Goal: Task Accomplishment & Management: Complete application form

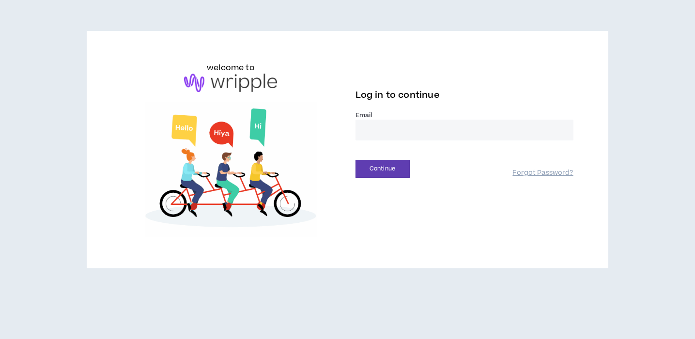
click at [413, 120] on input "email" at bounding box center [464, 130] width 218 height 21
type input "**********"
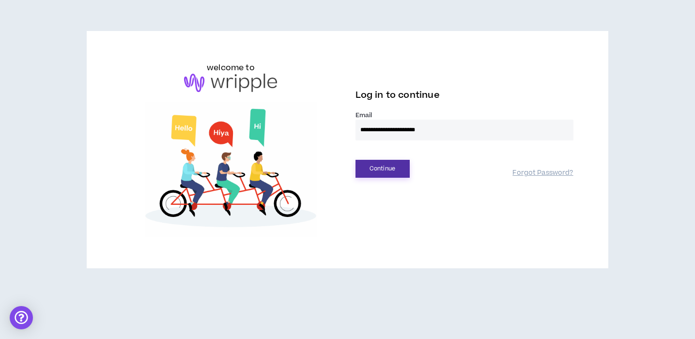
click at [392, 173] on button "Continue" at bounding box center [382, 169] width 54 height 18
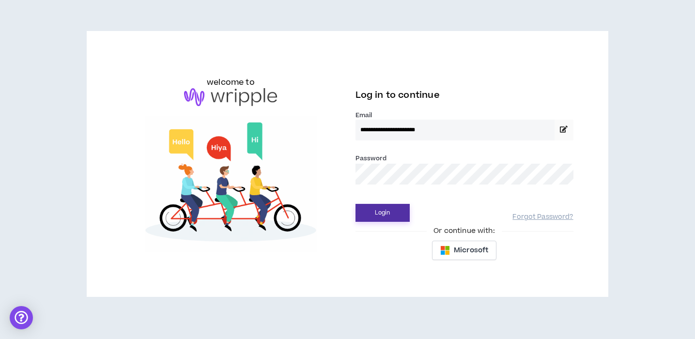
click at [393, 207] on button "Login" at bounding box center [382, 213] width 54 height 18
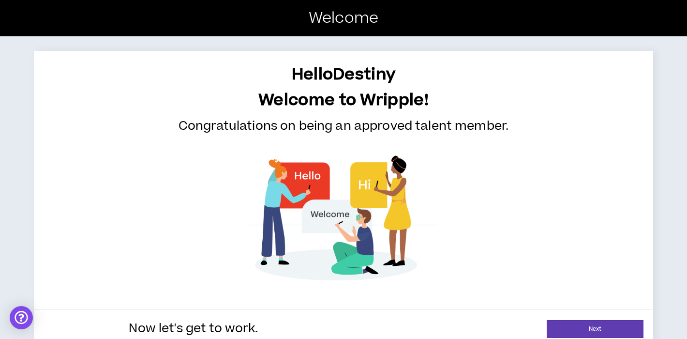
scroll to position [16, 0]
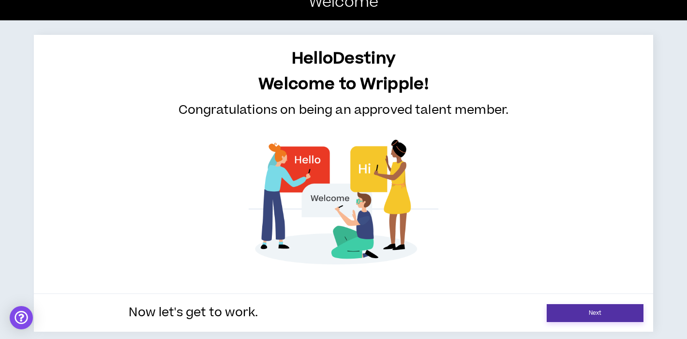
click at [593, 313] on link "Next" at bounding box center [595, 313] width 97 height 18
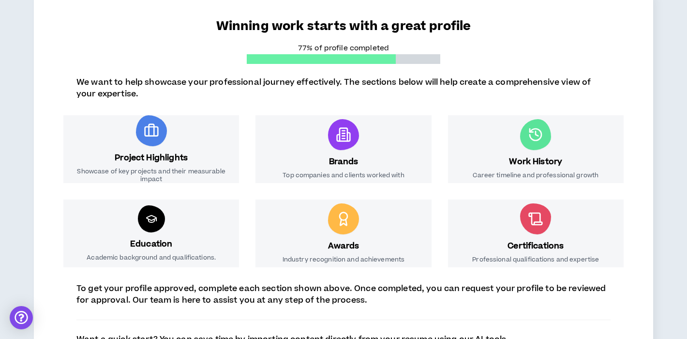
scroll to position [89, 0]
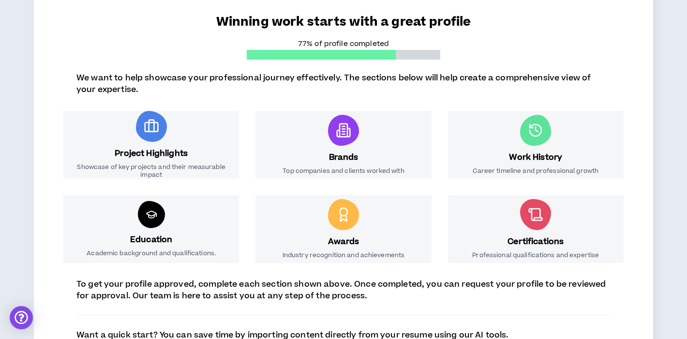
click at [383, 145] on div "Brands Top companies and clients worked with" at bounding box center [344, 145] width 176 height 68
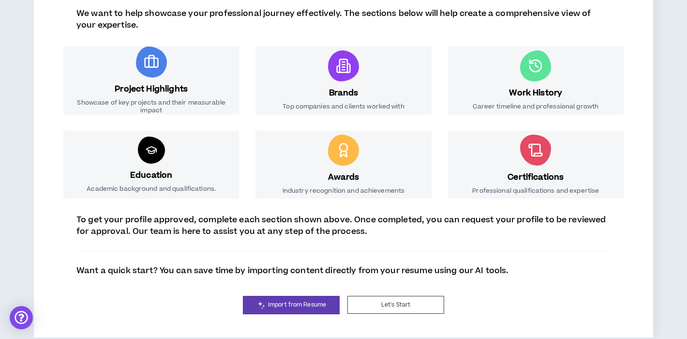
scroll to position [159, 0]
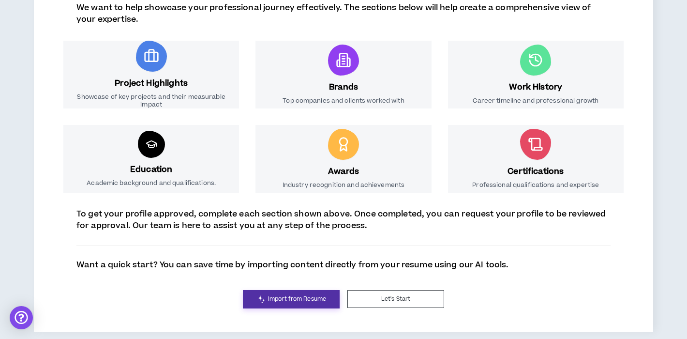
click at [321, 296] on span "Import from Resume" at bounding box center [297, 298] width 58 height 9
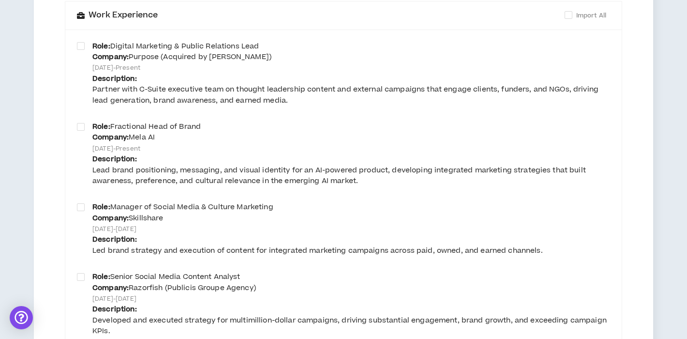
scroll to position [163, 0]
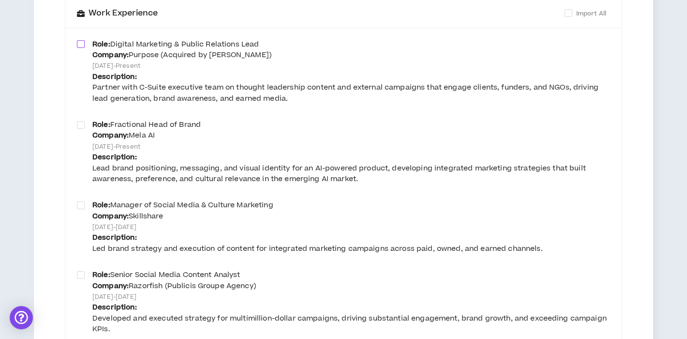
click at [82, 47] on span at bounding box center [81, 44] width 8 height 8
click at [81, 123] on span at bounding box center [81, 125] width 8 height 8
click at [81, 206] on span at bounding box center [81, 205] width 8 height 8
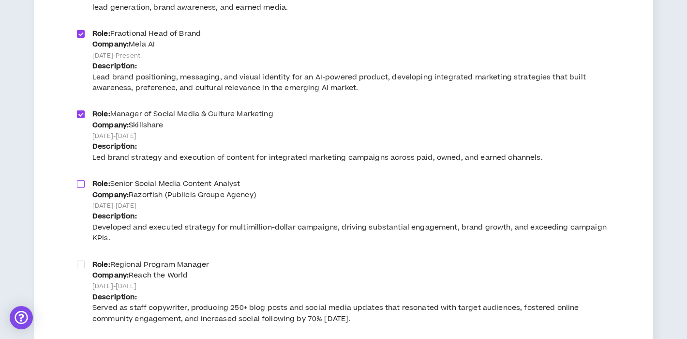
click at [79, 186] on span at bounding box center [81, 184] width 8 height 8
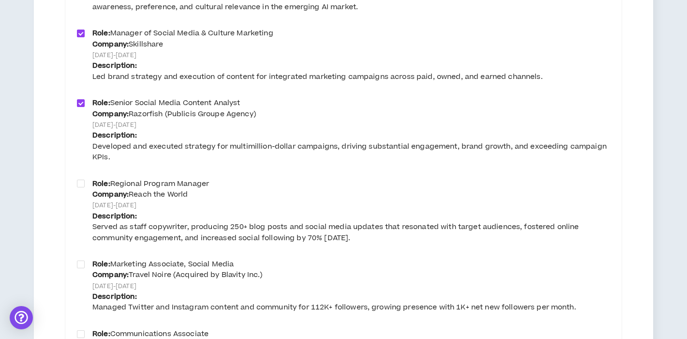
scroll to position [351, 0]
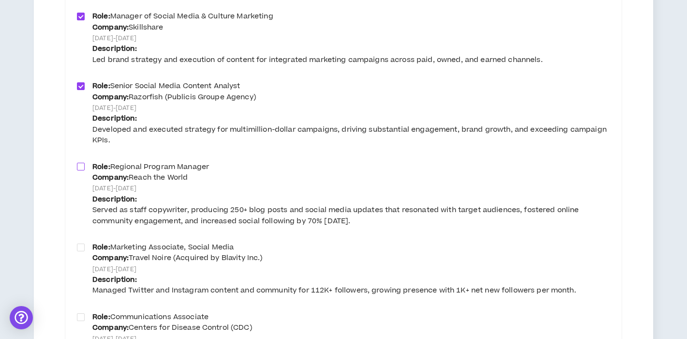
click at [81, 167] on span at bounding box center [81, 167] width 8 height 8
click at [83, 249] on span at bounding box center [81, 247] width 8 height 8
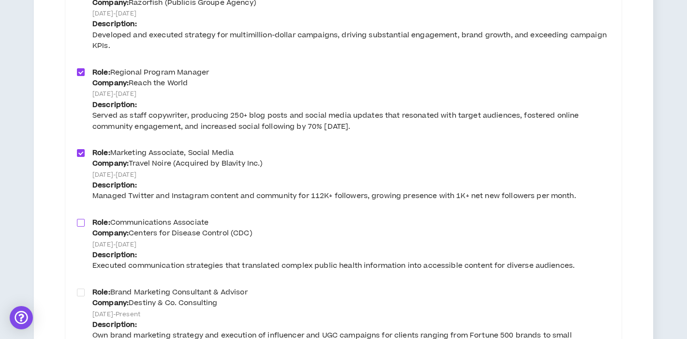
click at [81, 228] on label at bounding box center [81, 222] width 8 height 11
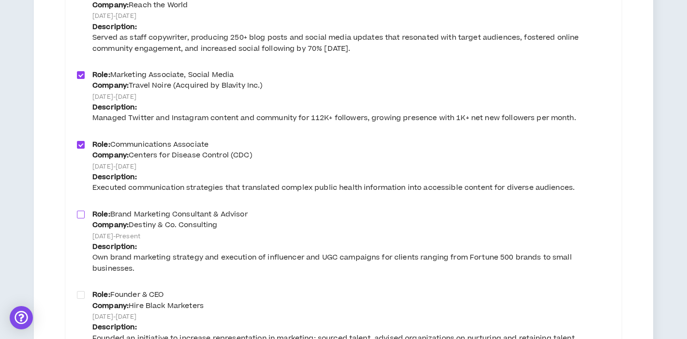
click at [78, 217] on span at bounding box center [81, 215] width 8 height 8
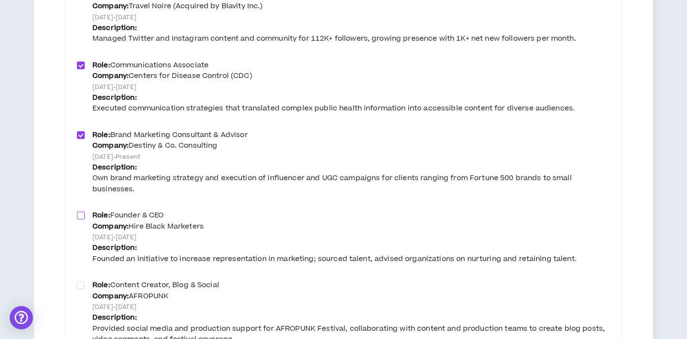
click at [80, 213] on span at bounding box center [81, 216] width 8 height 8
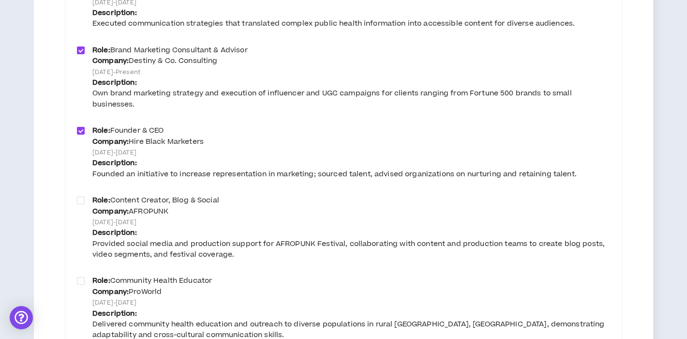
scroll to position [700, 0]
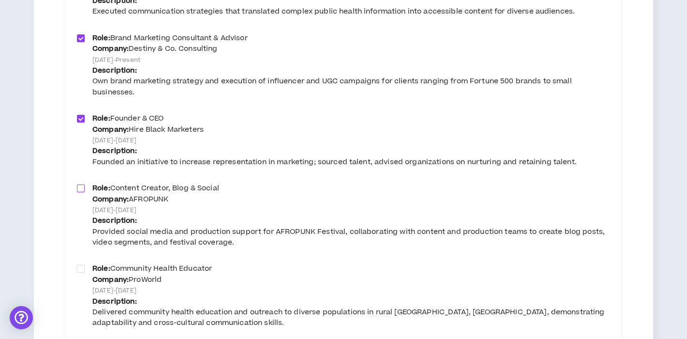
click at [81, 192] on span at bounding box center [81, 188] width 8 height 8
click at [80, 267] on span at bounding box center [81, 269] width 8 height 8
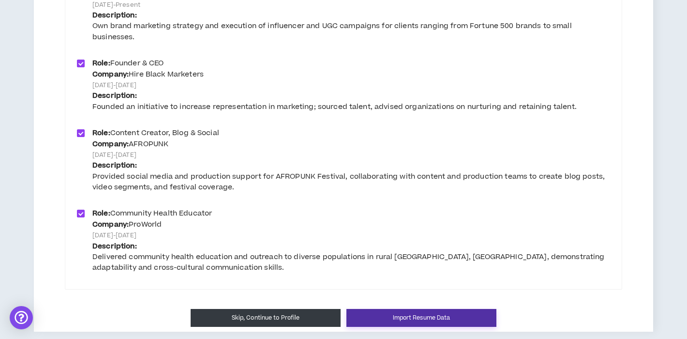
click at [377, 316] on button "Import Resume Data" at bounding box center [422, 318] width 150 height 18
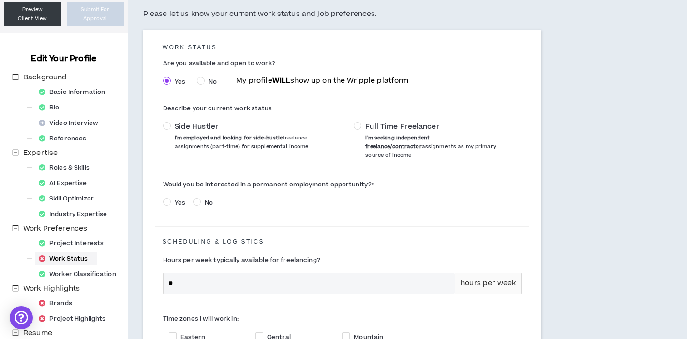
scroll to position [80, 0]
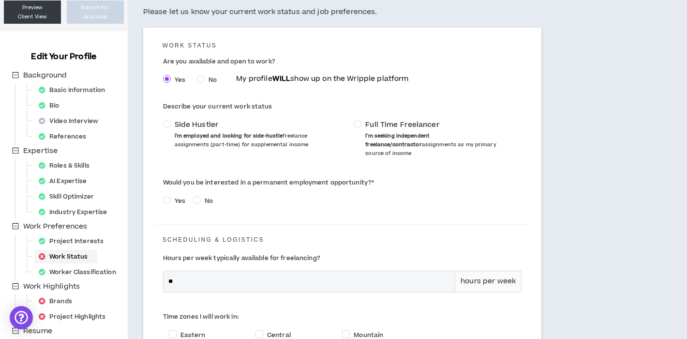
click at [258, 130] on span "Side Hustler I'm employed and looking for side-hustle freelance assignments (pa…" at bounding box center [257, 134] width 164 height 29
click at [365, 125] on span "Full Time Freelancer I'm seeking independent freelance/contractor assignments a…" at bounding box center [440, 139] width 156 height 38
click at [219, 122] on span "Side Hustler I'm employed and looking for side-hustle freelance assignments (pa…" at bounding box center [257, 134] width 164 height 29
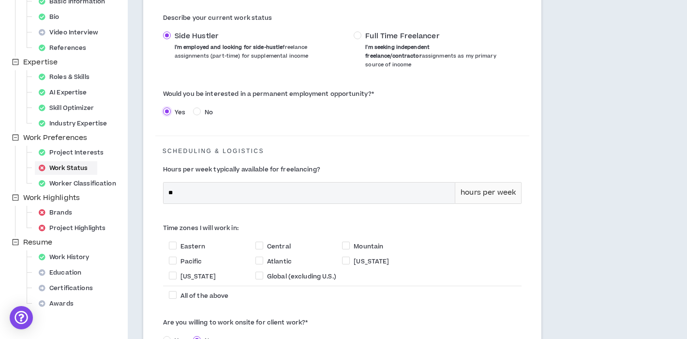
scroll to position [172, 0]
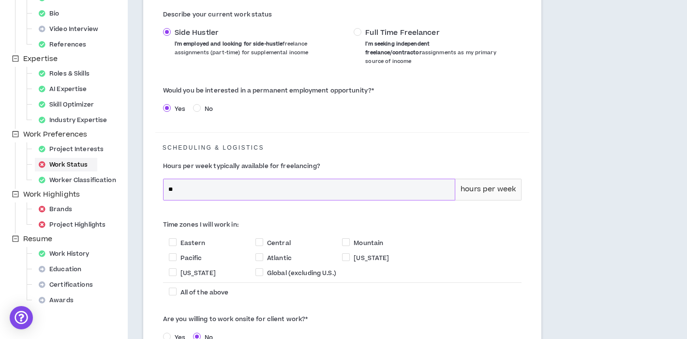
click at [180, 182] on input "**" at bounding box center [310, 189] width 292 height 21
drag, startPoint x: 180, startPoint y: 182, endPoint x: 150, endPoint y: 182, distance: 30.0
click at [150, 182] on div "WORK STATUS Are you available and open to work? Yes No My profile WILL show up …" at bounding box center [342, 156] width 399 height 440
type input "**"
click at [181, 239] on span "Eastern" at bounding box center [193, 243] width 25 height 9
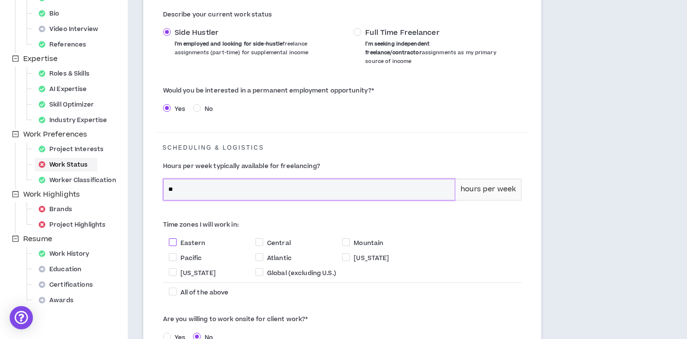
checkbox input "****"
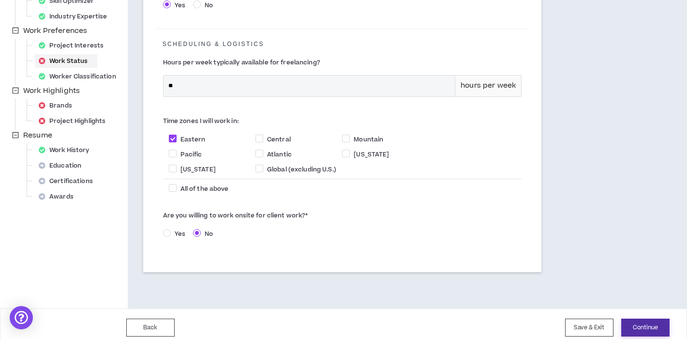
click at [635, 318] on button "Continue" at bounding box center [645, 327] width 48 height 18
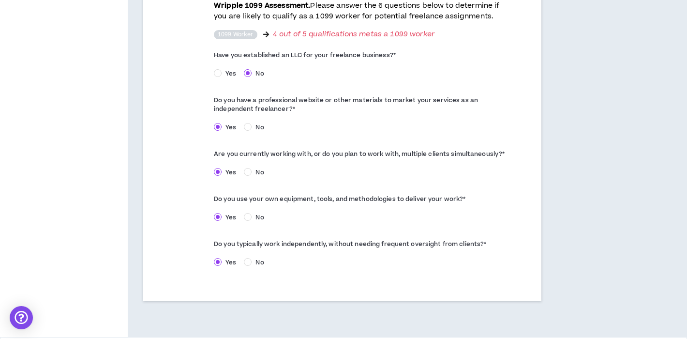
scroll to position [532, 0]
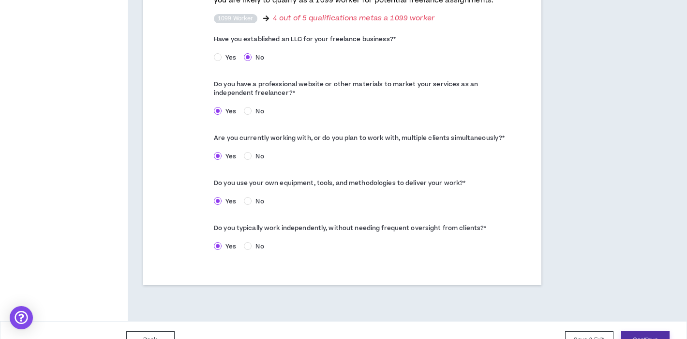
click at [629, 331] on button "Continue" at bounding box center [645, 340] width 48 height 18
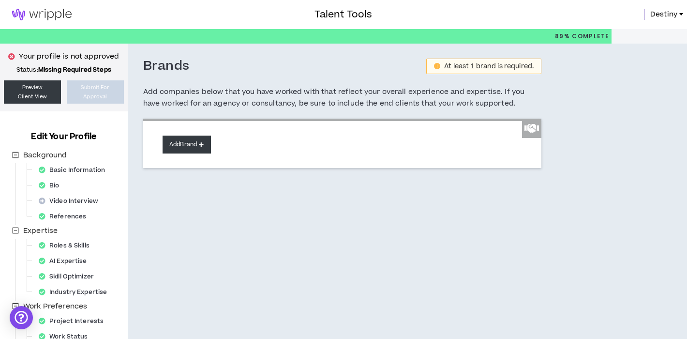
click at [197, 140] on button "Add Brand" at bounding box center [187, 145] width 48 height 18
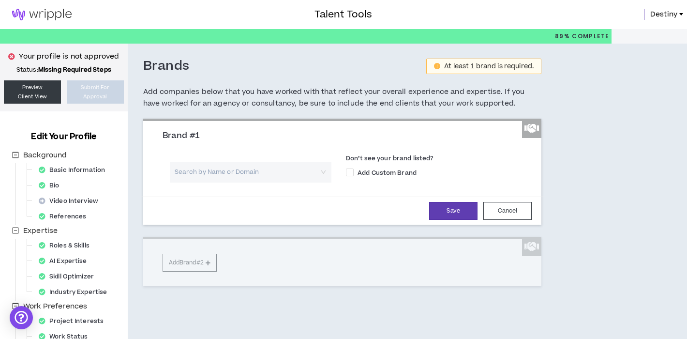
click at [212, 171] on input "search" at bounding box center [247, 172] width 144 height 21
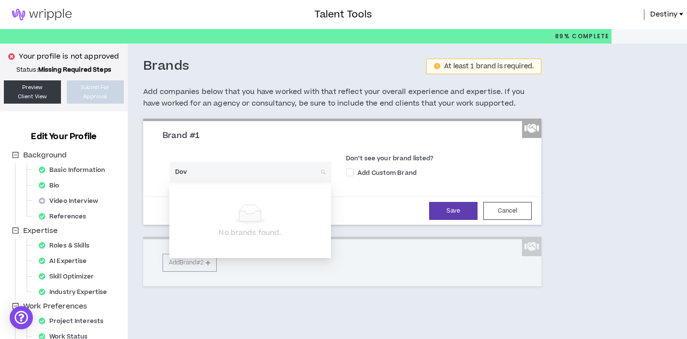
type input "Dove"
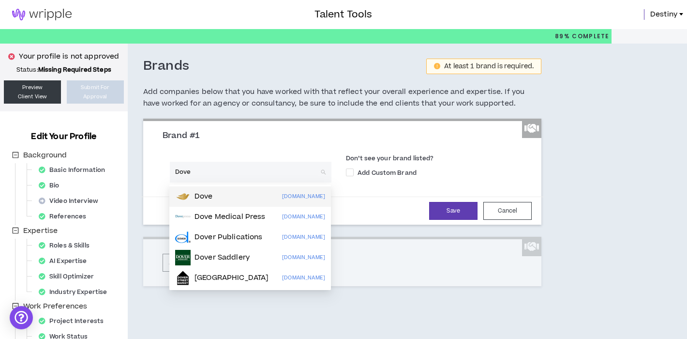
click at [214, 199] on div "Dove [DOMAIN_NAME]" at bounding box center [250, 196] width 150 height 15
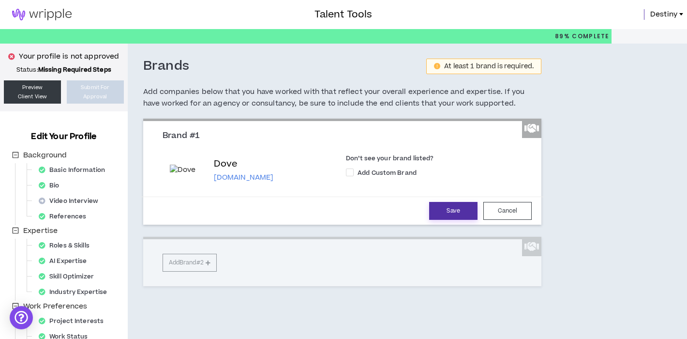
click at [452, 210] on button "Save" at bounding box center [453, 211] width 48 height 18
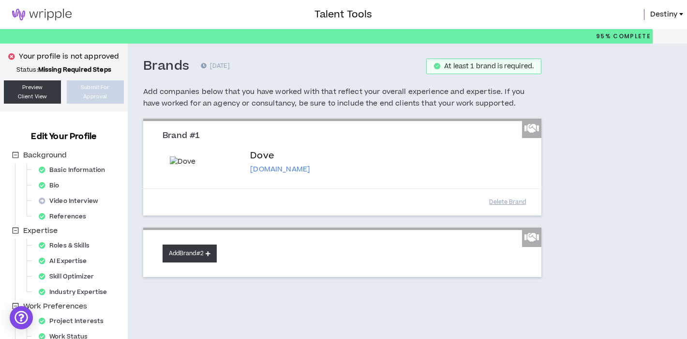
click at [209, 262] on button "Add Brand #2" at bounding box center [190, 253] width 54 height 18
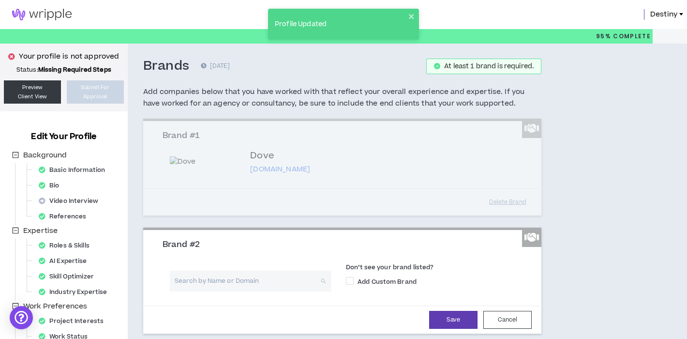
click at [208, 291] on input "search" at bounding box center [247, 281] width 144 height 21
type input "revlon"
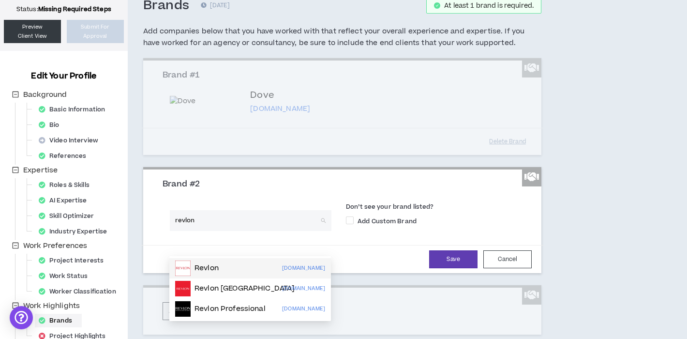
scroll to position [60, 0]
click at [213, 264] on p "Revlon" at bounding box center [207, 269] width 24 height 10
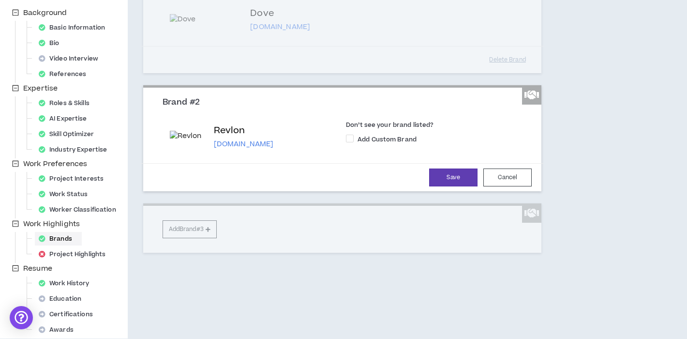
scroll to position [143, 0]
click at [207, 252] on div "Brand #1 Dove [DOMAIN_NAME] Don’t see your brand listed? Add Custom Brand Delet…" at bounding box center [342, 114] width 399 height 276
click at [440, 186] on button "Save" at bounding box center [453, 177] width 48 height 18
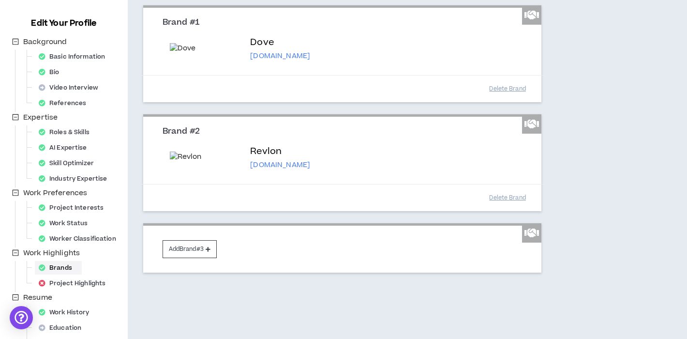
scroll to position [109, 0]
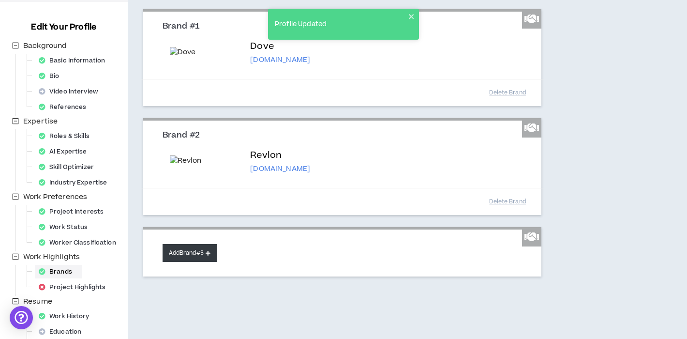
click at [200, 262] on button "Add Brand #3" at bounding box center [190, 253] width 54 height 18
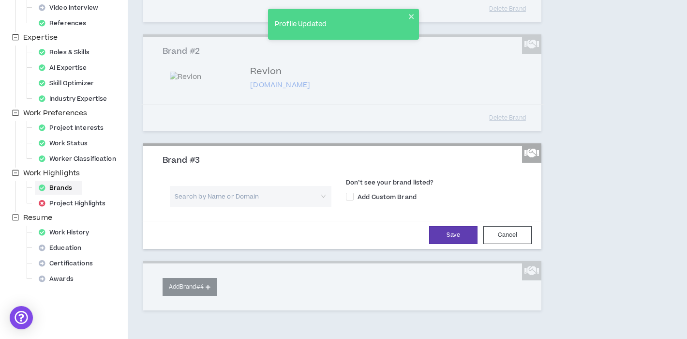
scroll to position [194, 0]
click at [263, 206] on input "search" at bounding box center [247, 195] width 144 height 21
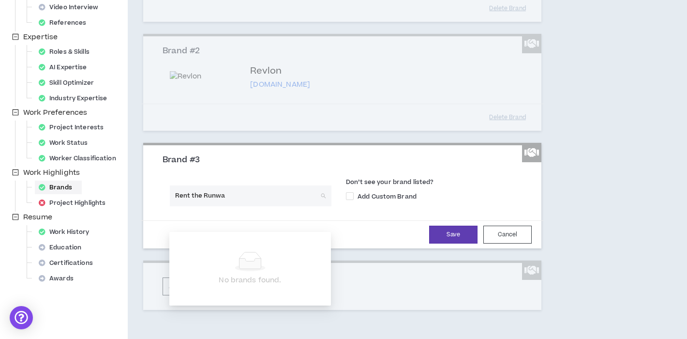
type input "Rent the Runway"
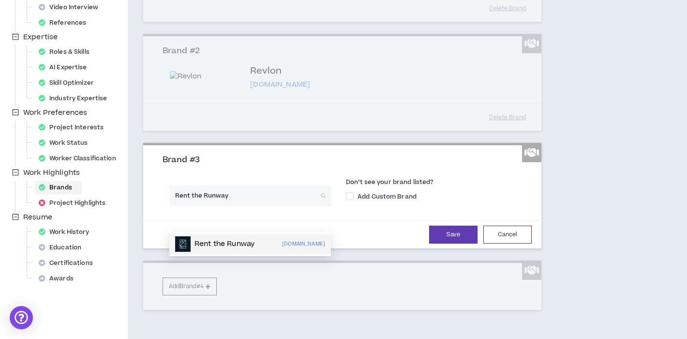
click at [282, 245] on p "[DOMAIN_NAME]" at bounding box center [303, 244] width 43 height 11
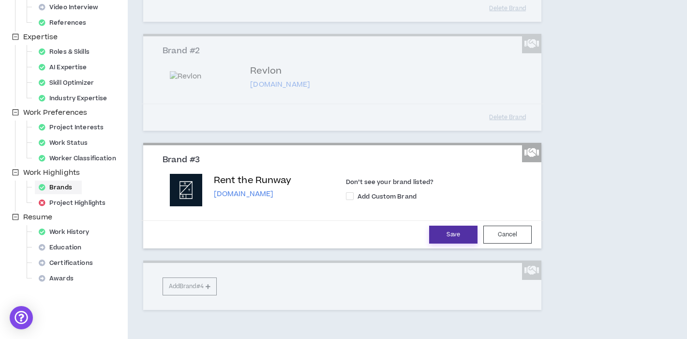
click at [434, 243] on button "Save" at bounding box center [453, 235] width 48 height 18
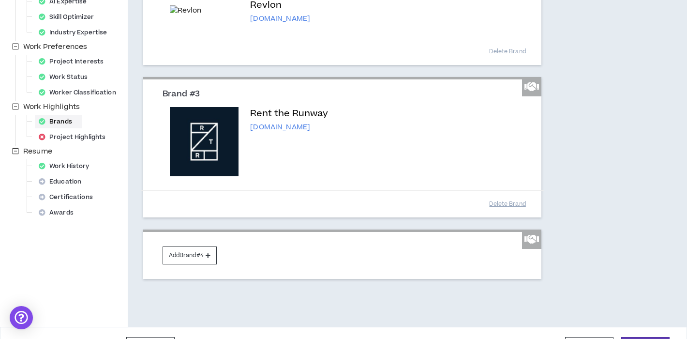
scroll to position [264, 0]
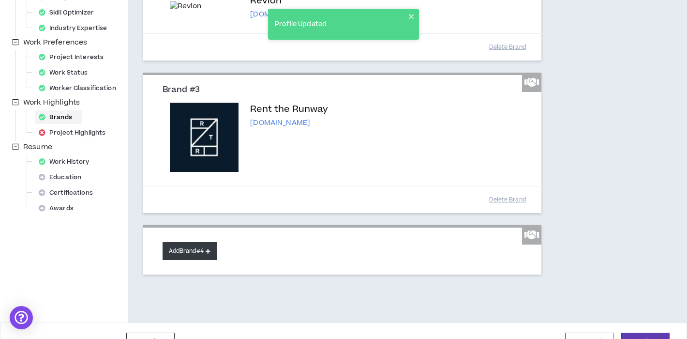
click at [208, 260] on button "Add Brand #4" at bounding box center [190, 251] width 54 height 18
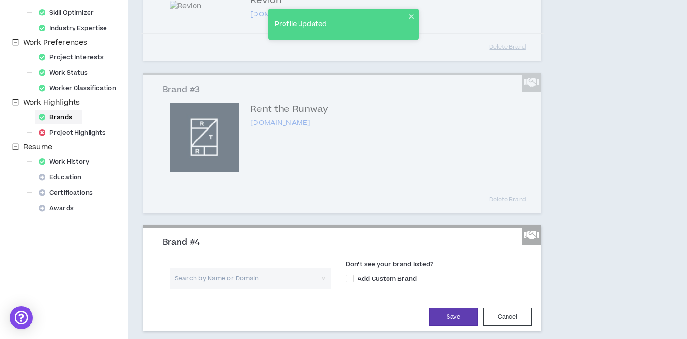
click at [205, 288] on input "search" at bounding box center [247, 278] width 144 height 21
type input "IKEA"
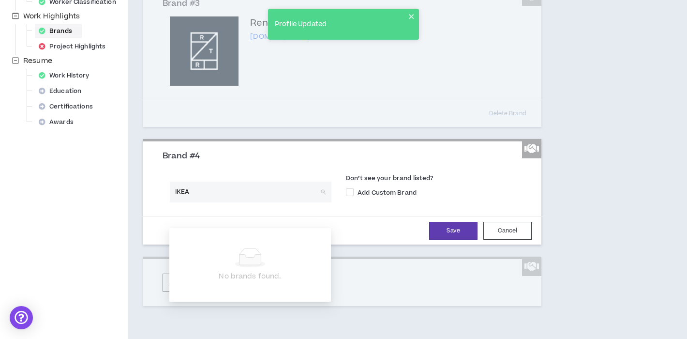
scroll to position [351, 0]
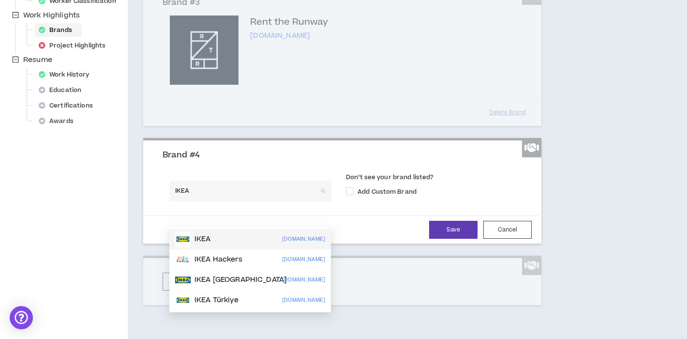
click at [240, 239] on div "IKEA [DOMAIN_NAME]" at bounding box center [250, 238] width 150 height 15
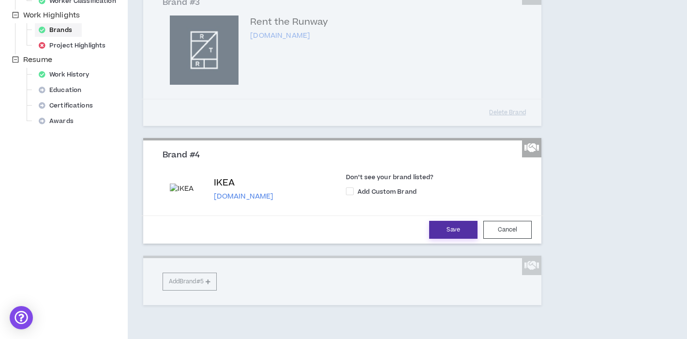
click at [457, 239] on button "Save" at bounding box center [453, 230] width 48 height 18
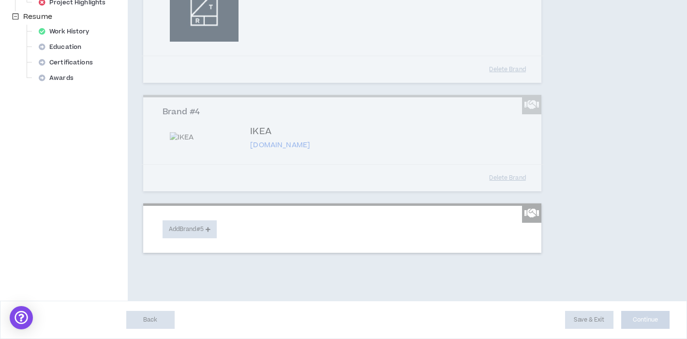
scroll to position [420, 0]
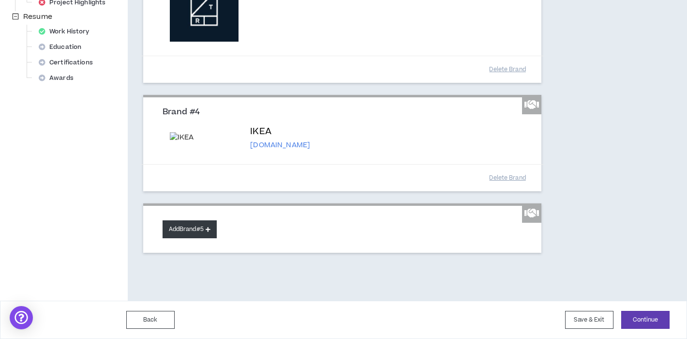
click at [206, 231] on button "Add Brand #5" at bounding box center [190, 229] width 54 height 18
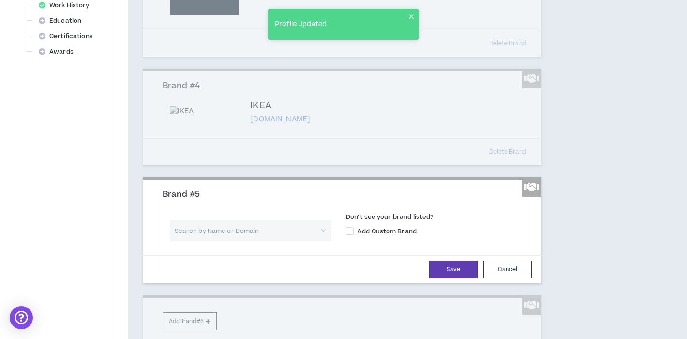
click at [197, 241] on input "search" at bounding box center [247, 230] width 144 height 21
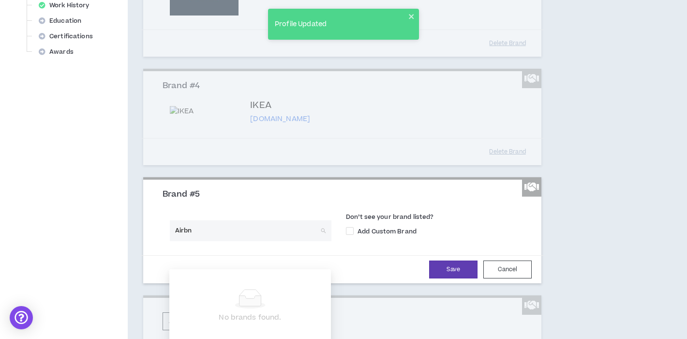
type input "Airbnb"
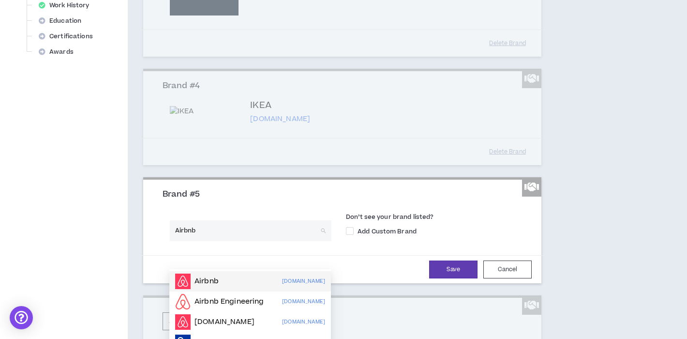
click at [227, 283] on div "Airbnb [DOMAIN_NAME]" at bounding box center [250, 280] width 150 height 15
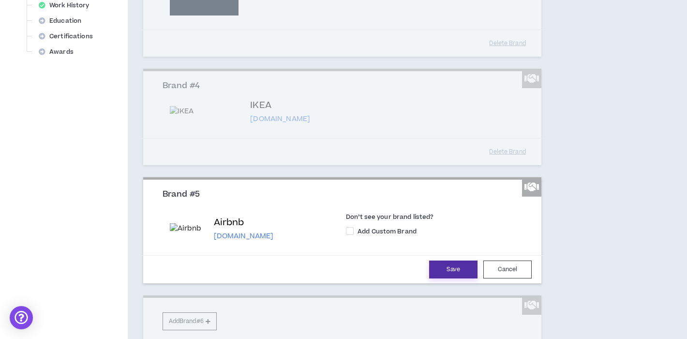
click at [463, 278] on button "Save" at bounding box center [453, 269] width 48 height 18
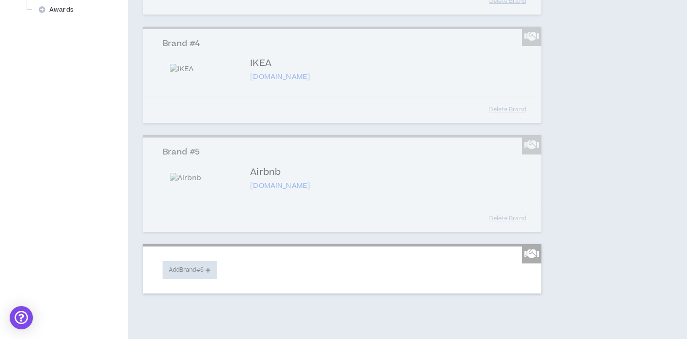
scroll to position [529, 0]
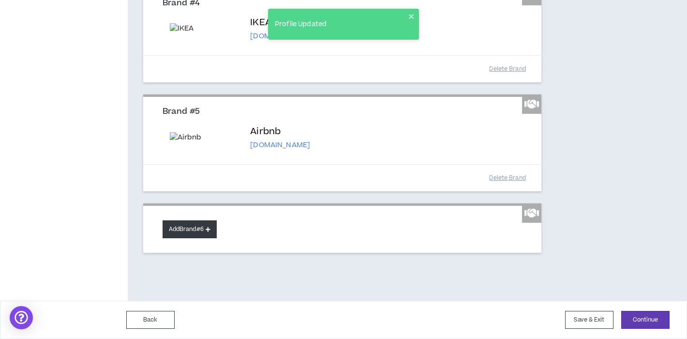
click at [200, 231] on button "Add Brand #6" at bounding box center [190, 229] width 54 height 18
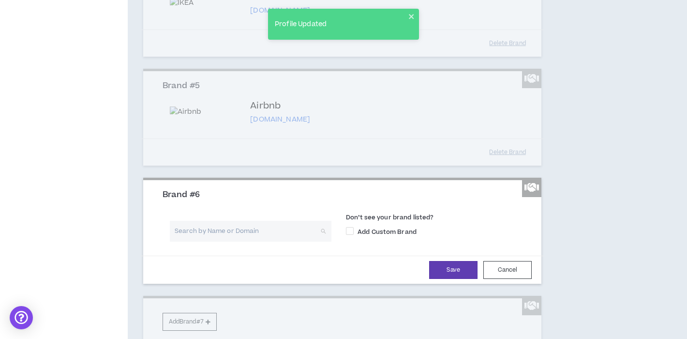
click at [192, 242] on input "search" at bounding box center [247, 231] width 144 height 21
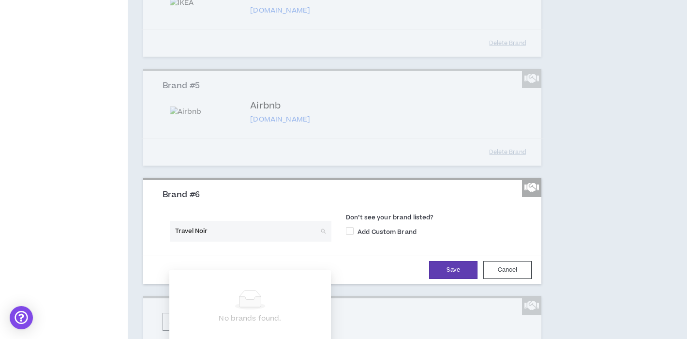
type input "Travel Noire"
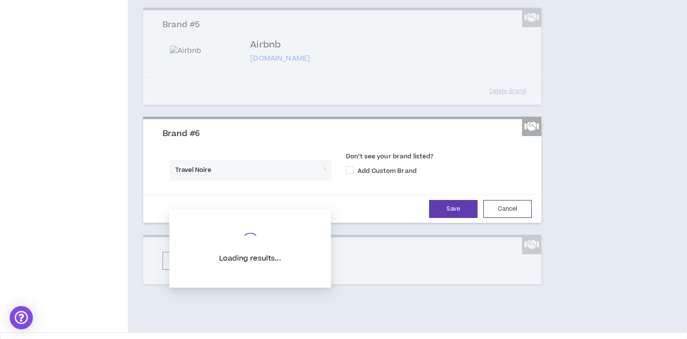
scroll to position [591, 0]
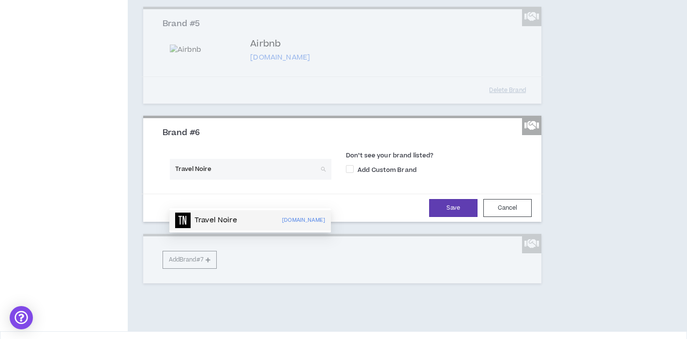
click at [236, 219] on p "Travel Noire" at bounding box center [216, 220] width 43 height 10
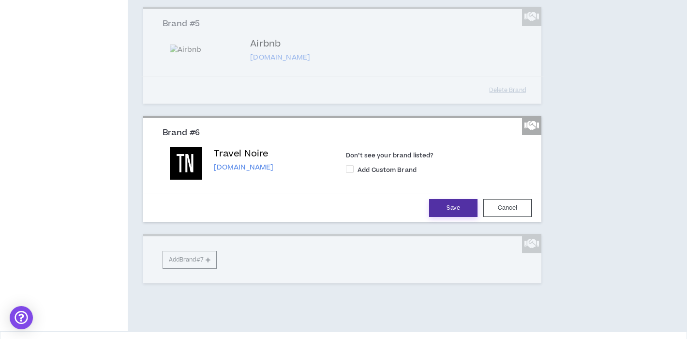
click at [444, 217] on button "Save" at bounding box center [453, 208] width 48 height 18
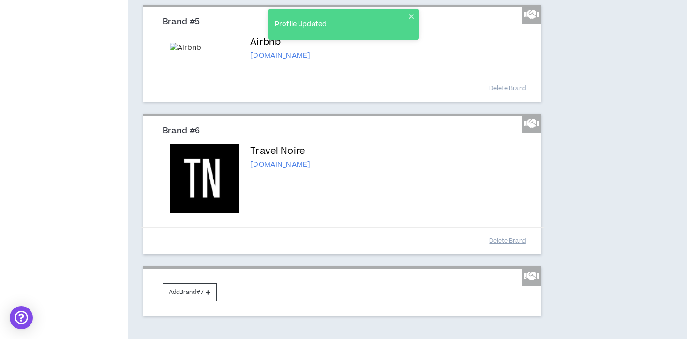
scroll to position [682, 0]
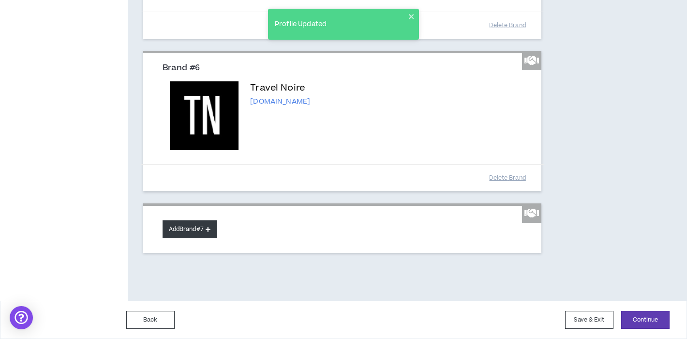
click at [209, 232] on button "Add Brand #7" at bounding box center [190, 229] width 54 height 18
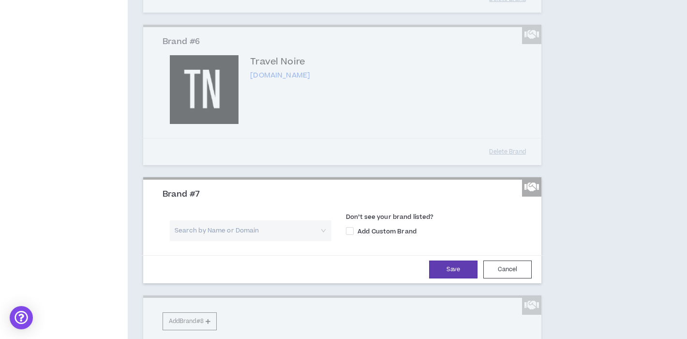
click at [212, 241] on input "search" at bounding box center [247, 230] width 144 height 21
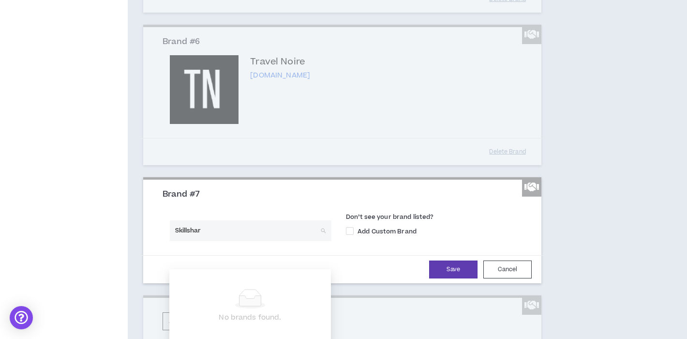
type input "Skillshare"
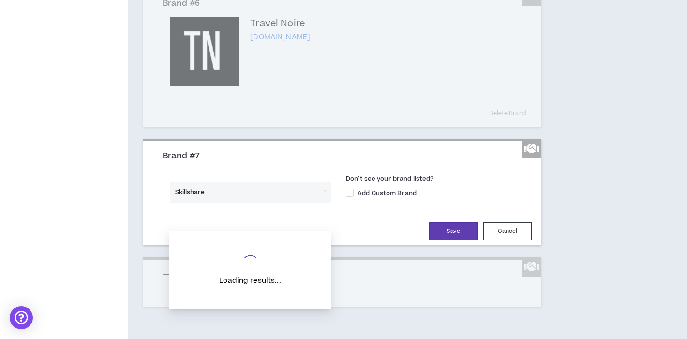
scroll to position [741, 0]
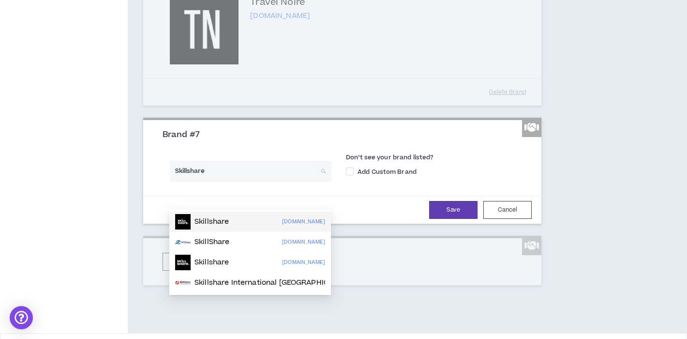
click at [249, 224] on div "Skillshare [DOMAIN_NAME]" at bounding box center [250, 221] width 150 height 15
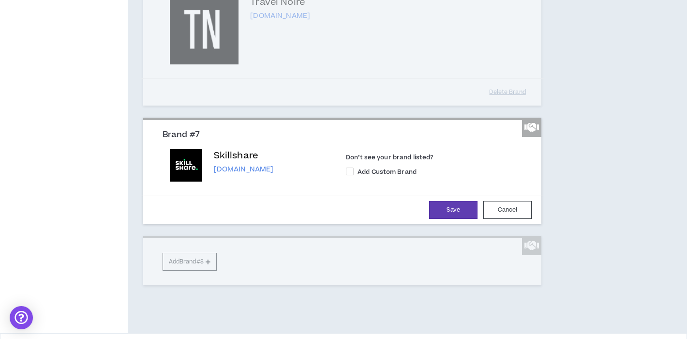
click at [442, 224] on div "Save Cancel" at bounding box center [343, 210] width 404 height 28
click at [441, 219] on button "Save" at bounding box center [453, 210] width 48 height 18
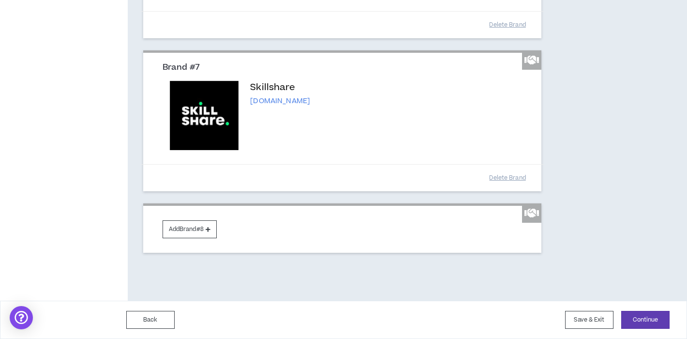
scroll to position [822, 0]
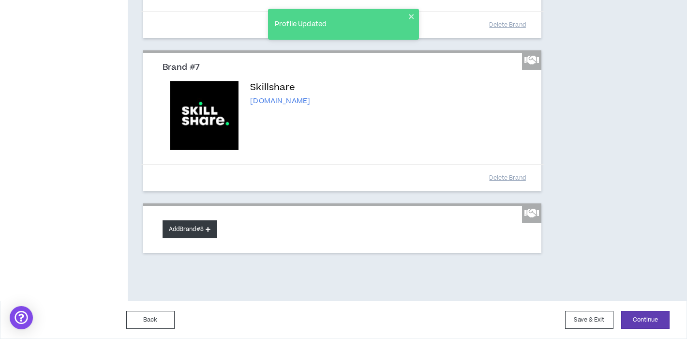
click at [204, 238] on button "Add Brand #8" at bounding box center [190, 229] width 54 height 18
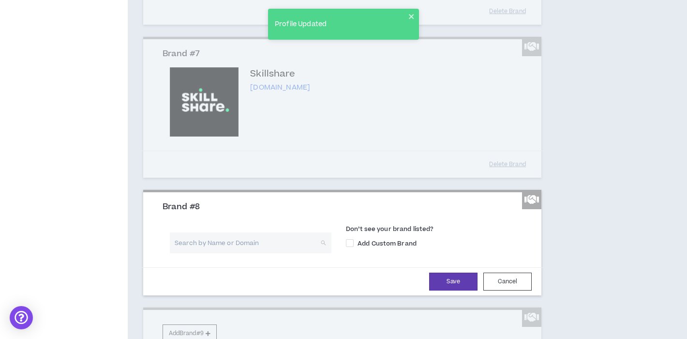
click at [208, 253] on input "search" at bounding box center [247, 242] width 144 height 21
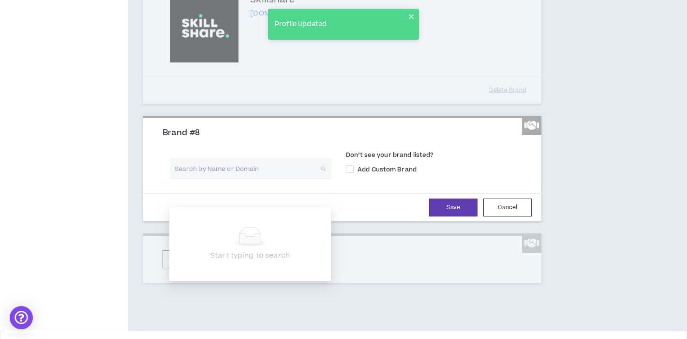
scroll to position [897, 0]
type input "Purpose"
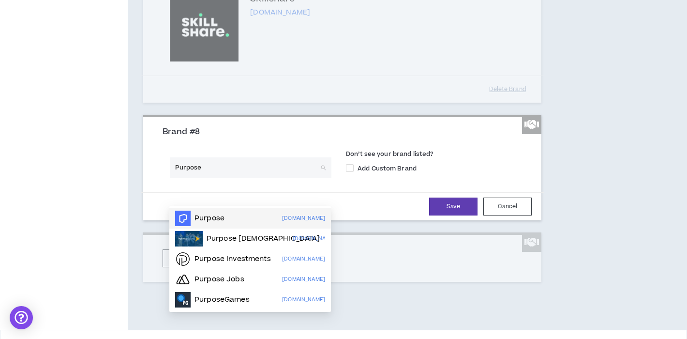
click at [262, 218] on div "Purpose [DOMAIN_NAME]" at bounding box center [250, 218] width 150 height 15
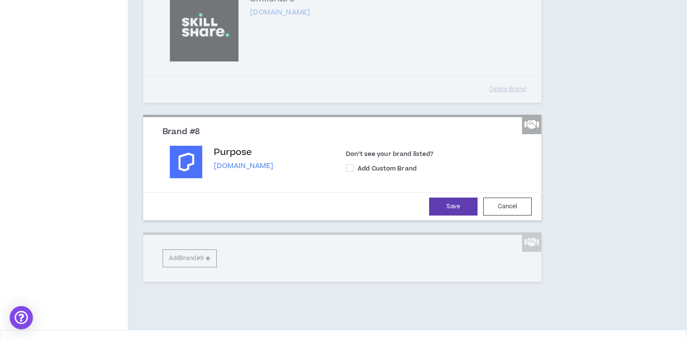
click at [460, 220] on div "Save Cancel" at bounding box center [343, 206] width 404 height 28
click at [455, 215] on button "Save" at bounding box center [453, 206] width 48 height 18
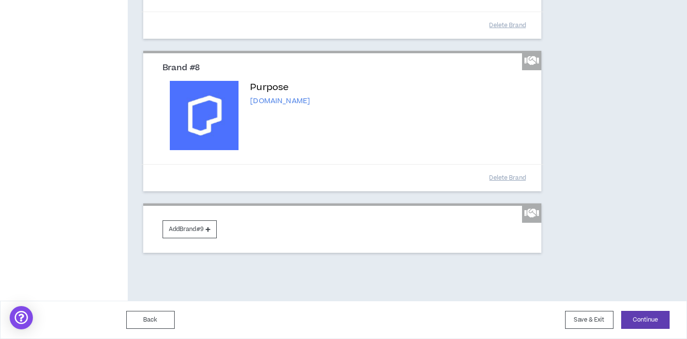
scroll to position [986, 0]
click at [625, 319] on button "Continue" at bounding box center [645, 320] width 48 height 18
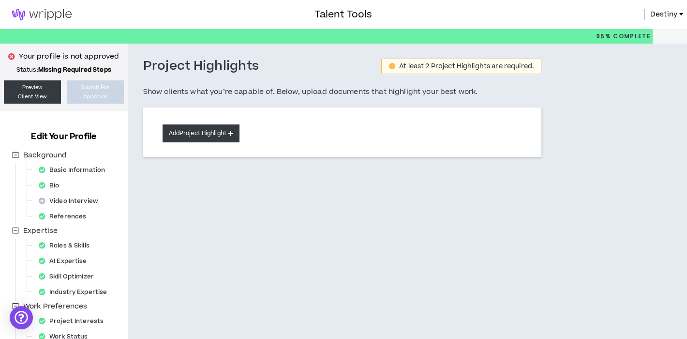
click at [213, 132] on button "Add Project Highlight" at bounding box center [201, 133] width 77 height 18
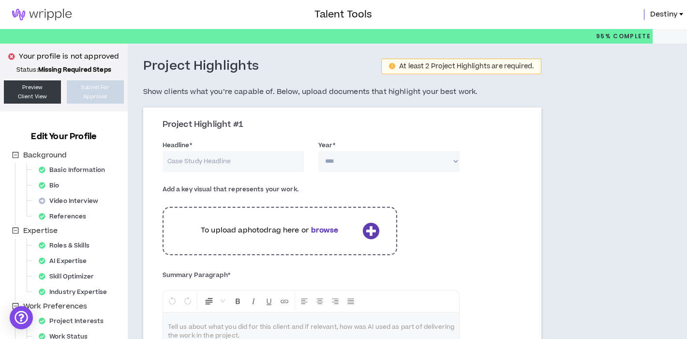
scroll to position [51, 0]
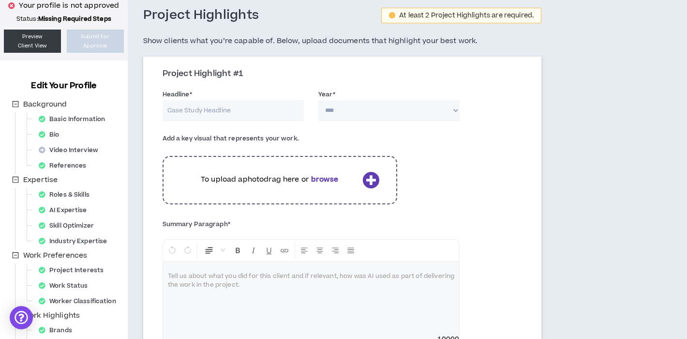
click at [258, 117] on input "Headline *" at bounding box center [233, 110] width 141 height 21
click at [332, 111] on select "**** **** **** **** **** **** **** **** **** **** **** **** **** **** **** ****…" at bounding box center [388, 110] width 141 height 21
click at [282, 113] on input "Headline *" at bounding box center [233, 110] width 141 height 21
paste input "First Reddit Activation"
click at [167, 112] on input "First Reddit Activation" at bounding box center [233, 110] width 141 height 21
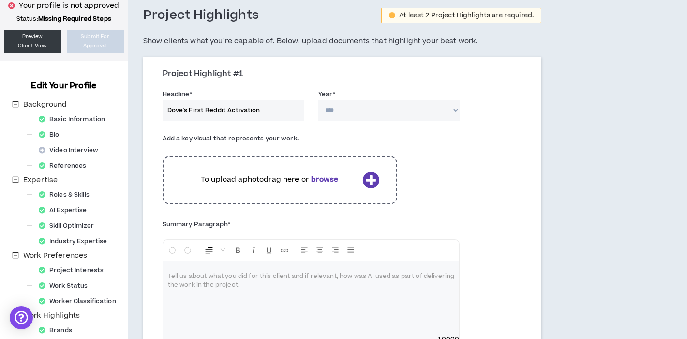
type input "Dove's First Reddit Activation"
click at [351, 105] on select "**** **** **** **** **** **** **** **** **** **** **** **** **** **** **** ****…" at bounding box center [388, 110] width 141 height 21
select select "****"
click at [318, 100] on select "**** **** **** **** **** **** **** **** **** **** **** **** **** **** **** ****…" at bounding box center [388, 110] width 141 height 21
click at [299, 185] on p "To upload a photo drag here or browse" at bounding box center [270, 179] width 179 height 11
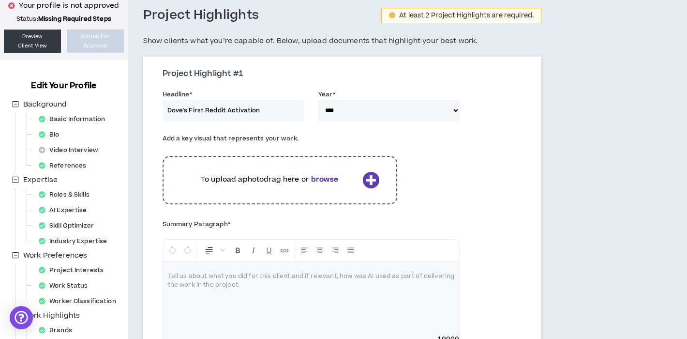
click at [377, 177] on icon at bounding box center [371, 179] width 17 height 17
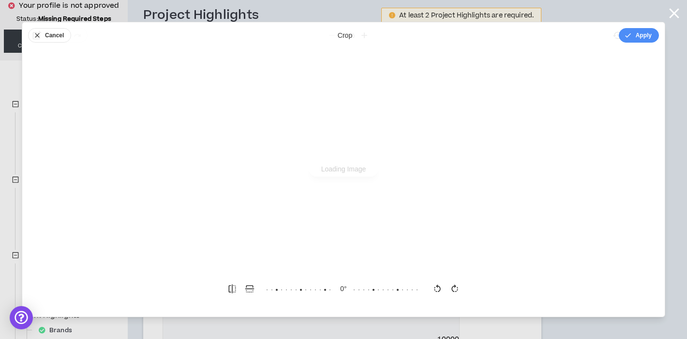
scroll to position [0, 0]
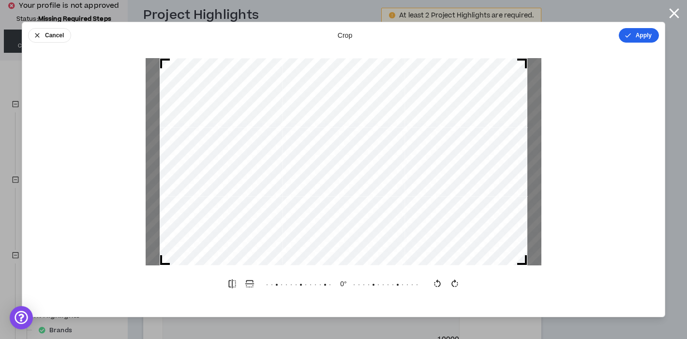
click at [634, 40] on button "Apply" at bounding box center [639, 35] width 40 height 15
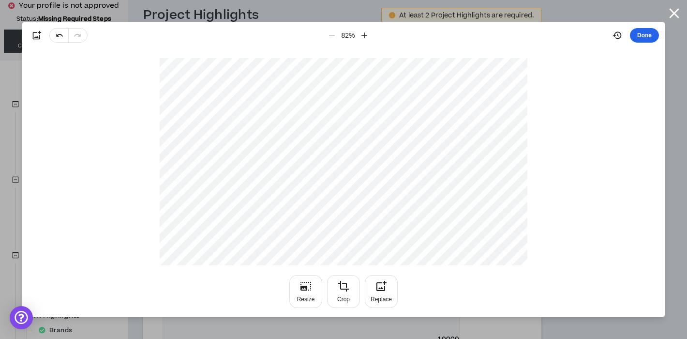
click at [640, 32] on button "Done" at bounding box center [644, 35] width 29 height 15
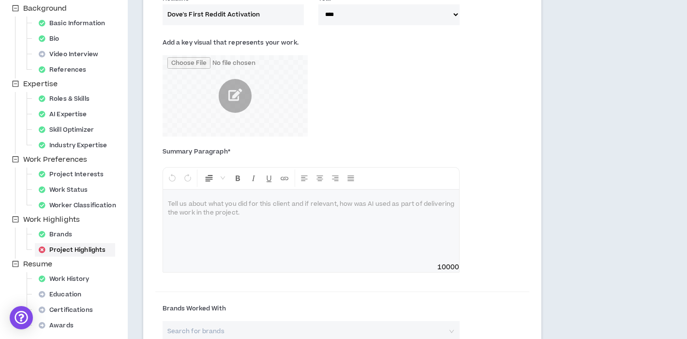
scroll to position [162, 0]
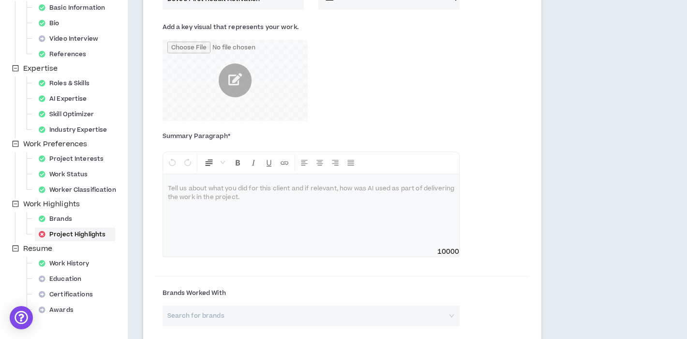
click at [277, 197] on div at bounding box center [311, 210] width 297 height 73
click at [254, 206] on div "To enrich screen reader interactions, please activate Accessibility in Grammarl…" at bounding box center [311, 210] width 297 height 73
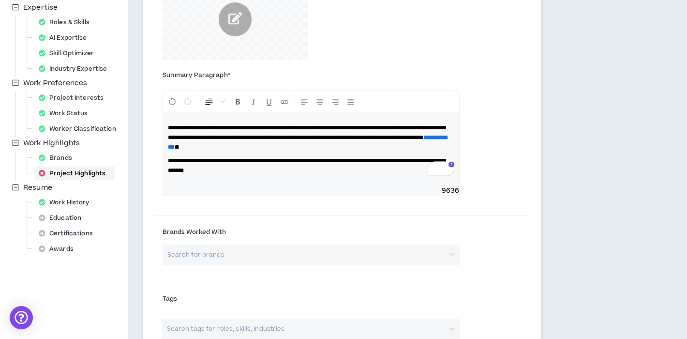
scroll to position [276, 0]
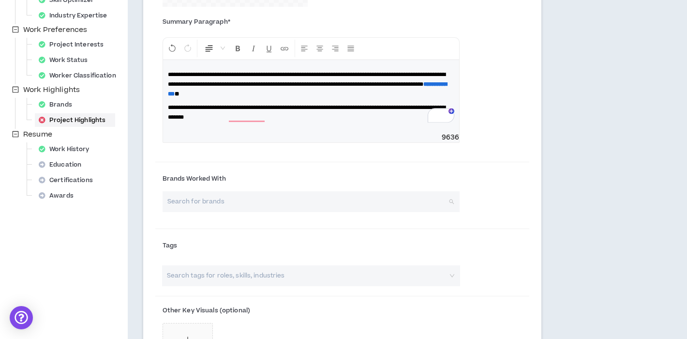
click at [236, 204] on input "search" at bounding box center [308, 201] width 280 height 21
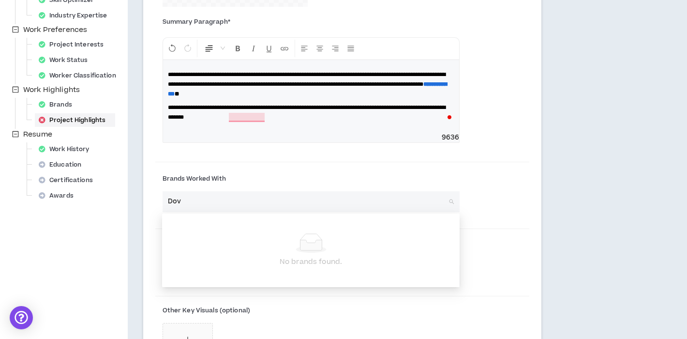
type input "Dove"
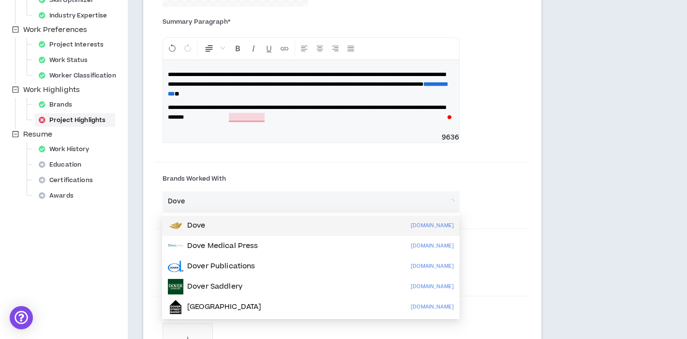
click at [232, 231] on div "Dove [DOMAIN_NAME]" at bounding box center [311, 225] width 286 height 15
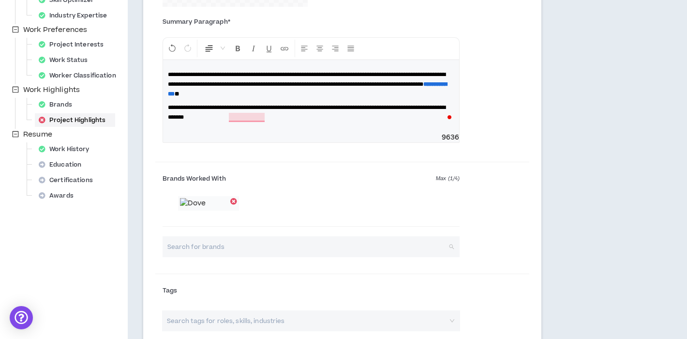
click at [223, 257] on input "search" at bounding box center [308, 246] width 280 height 21
type input "razorfish"
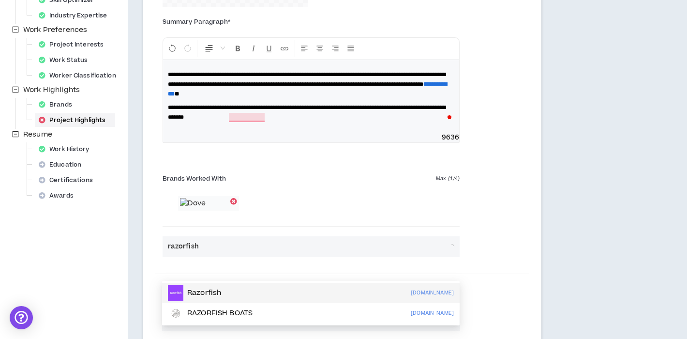
click at [216, 294] on p "Razorfish" at bounding box center [204, 293] width 34 height 10
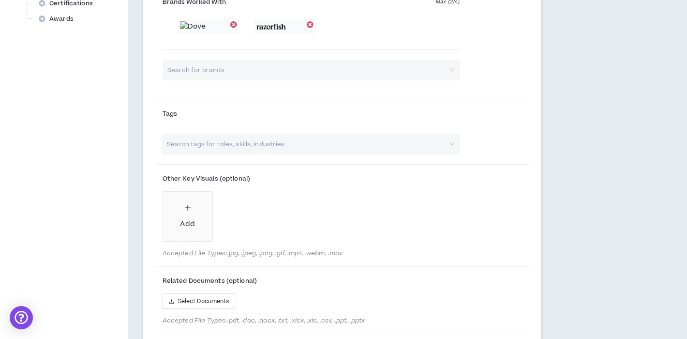
scroll to position [468, 0]
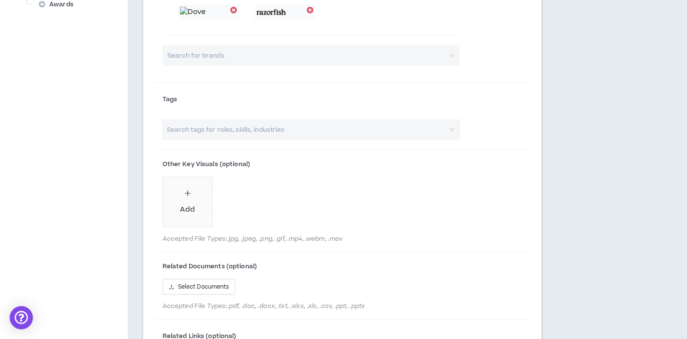
click at [263, 140] on input "search" at bounding box center [307, 129] width 282 height 21
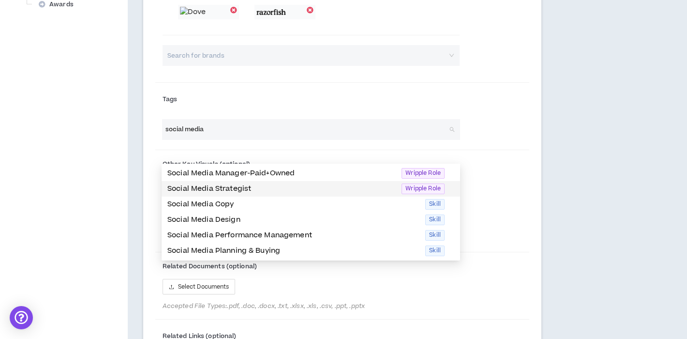
click at [265, 190] on p "Social Media Strategist" at bounding box center [281, 188] width 228 height 11
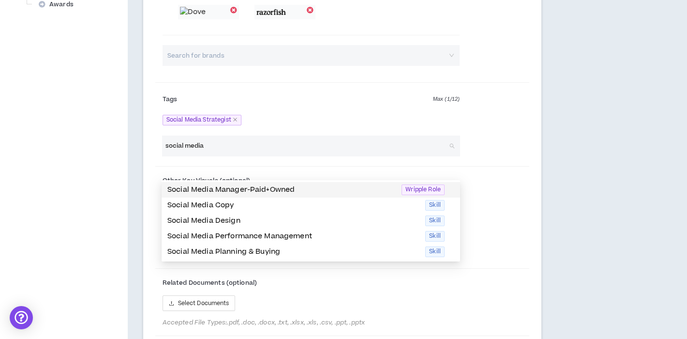
click at [277, 189] on p "Social Media Manager-Paid+Owned" at bounding box center [281, 189] width 228 height 11
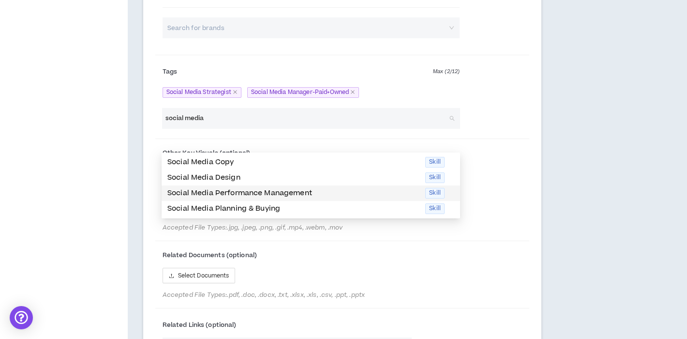
scroll to position [496, 0]
type input "social media"
click at [259, 219] on div "Add" at bounding box center [312, 192] width 298 height 54
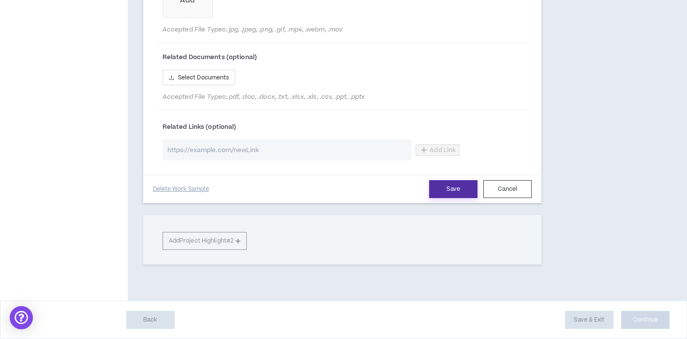
click at [442, 192] on button "Save" at bounding box center [453, 189] width 48 height 18
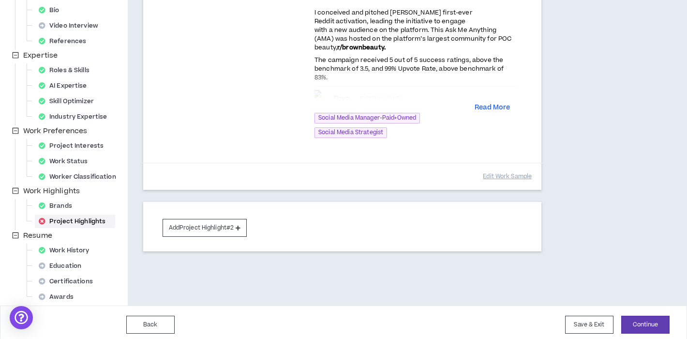
scroll to position [180, 0]
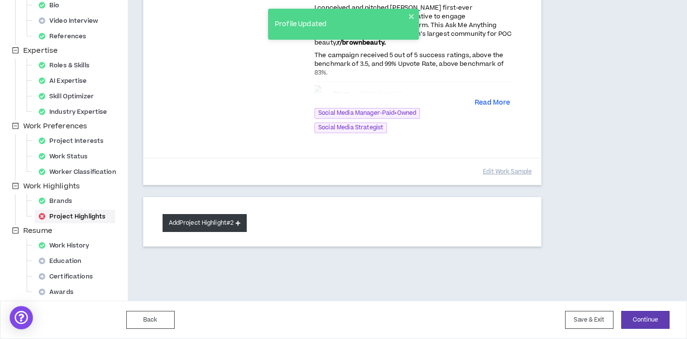
click at [219, 224] on button "Add Project Highlight #2" at bounding box center [205, 223] width 85 height 18
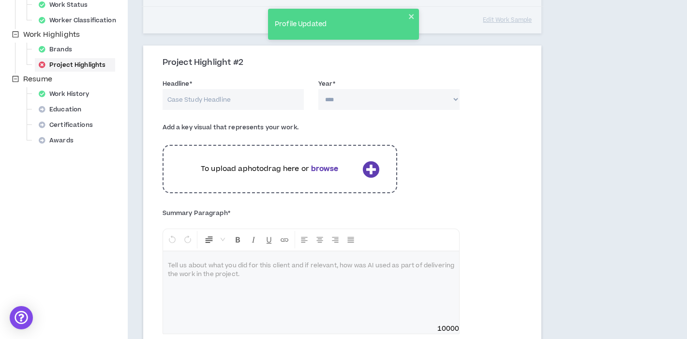
scroll to position [373, 0]
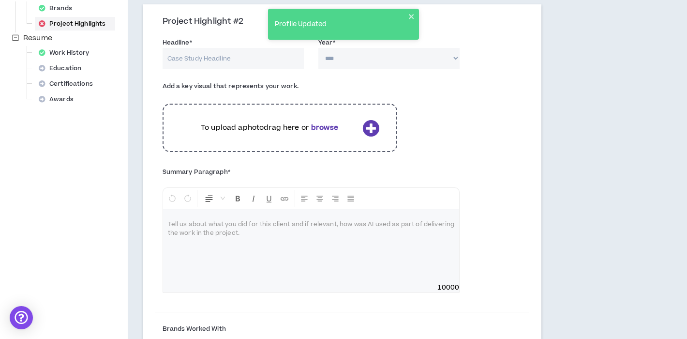
click at [292, 256] on div at bounding box center [311, 246] width 297 height 73
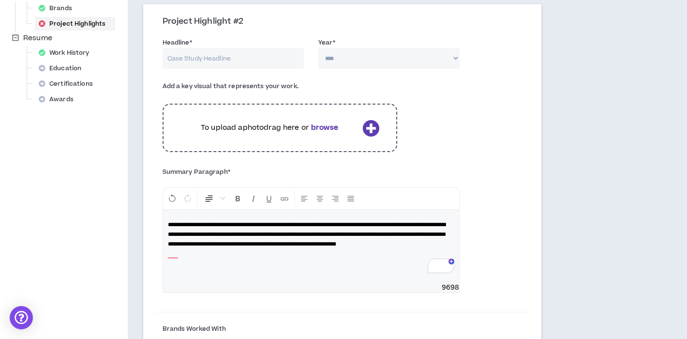
click at [276, 56] on input "Headline *" at bounding box center [233, 58] width 141 height 21
paste input "Influencer Marketing Manager and Event Host"
drag, startPoint x: 250, startPoint y: 58, endPoint x: 340, endPoint y: 58, distance: 89.5
click at [340, 58] on div "Headline * Revlon's Influencer Marketing Manager and Event Host Year * **** ***…" at bounding box center [342, 55] width 375 height 41
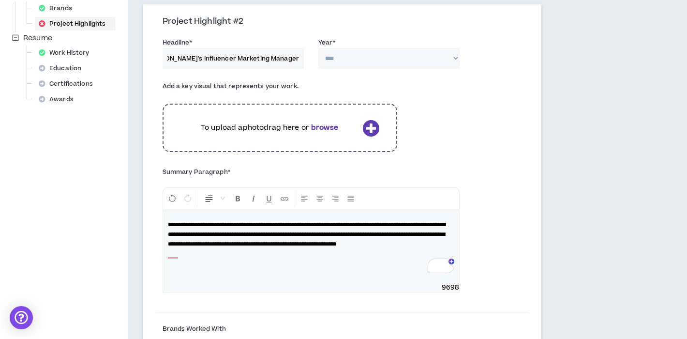
scroll to position [0, 0]
drag, startPoint x: 260, startPoint y: 57, endPoint x: 329, endPoint y: 57, distance: 68.2
click at [329, 57] on div "Headline * Revlon's Influencer Marketing Manager Year * **** **** **** **** ***…" at bounding box center [342, 55] width 375 height 41
click at [195, 57] on input "[PERSON_NAME]'s Influencer Marketing Activation" at bounding box center [233, 58] width 141 height 21
type input "[PERSON_NAME]'s First Influencer Marketing Activation"
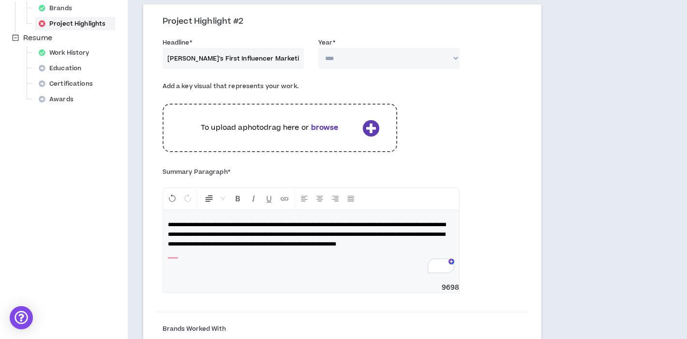
click at [352, 54] on select "**** **** **** **** **** **** **** **** **** **** **** **** **** **** **** ****…" at bounding box center [388, 58] width 141 height 21
select select "****"
click at [318, 48] on select "**** **** **** **** **** **** **** **** **** **** **** **** **** **** **** ****…" at bounding box center [388, 58] width 141 height 21
click at [365, 126] on icon at bounding box center [371, 128] width 17 height 17
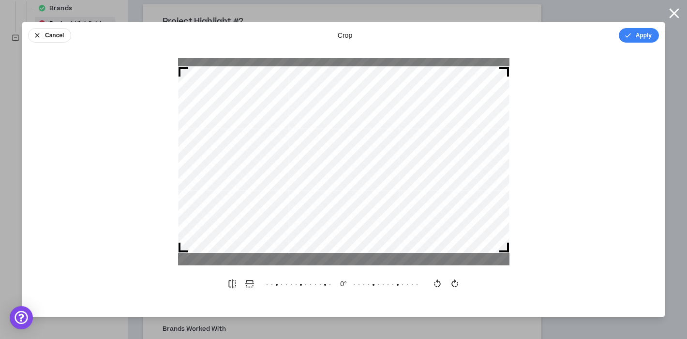
drag, startPoint x: 358, startPoint y: 193, endPoint x: 358, endPoint y: 151, distance: 41.1
click at [358, 151] on div at bounding box center [344, 159] width 332 height 186
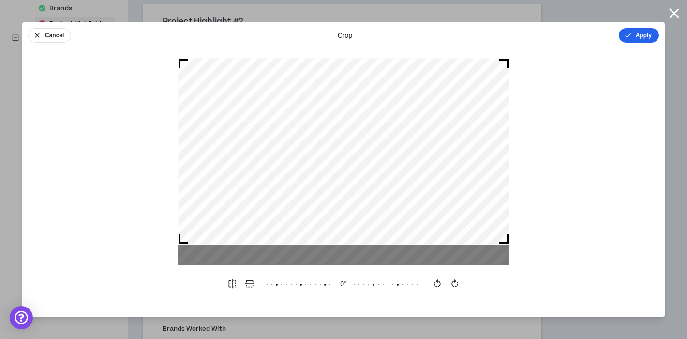
click at [631, 39] on icon "button" at bounding box center [628, 35] width 8 height 8
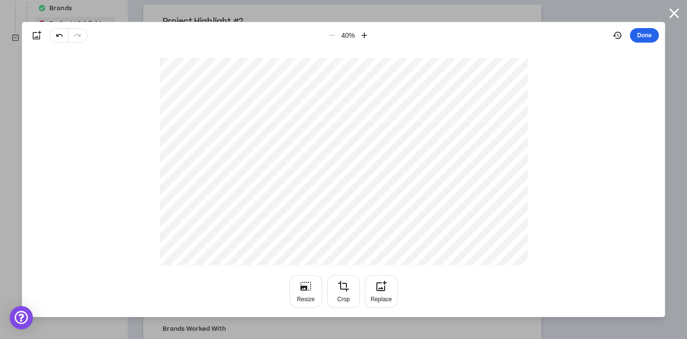
click at [650, 36] on button "Done" at bounding box center [644, 35] width 29 height 15
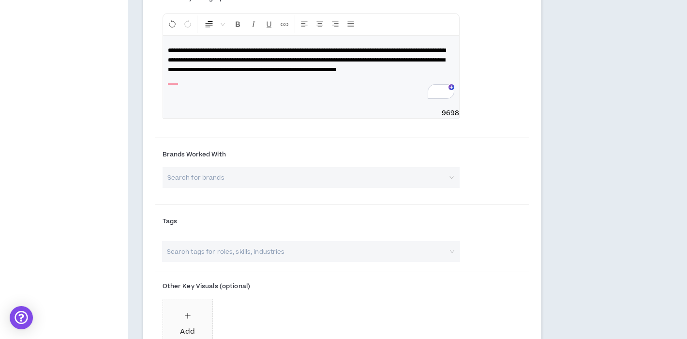
scroll to position [594, 0]
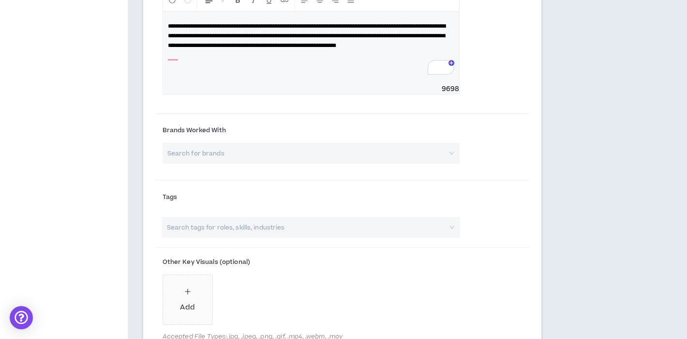
click at [351, 150] on input "search" at bounding box center [308, 153] width 280 height 21
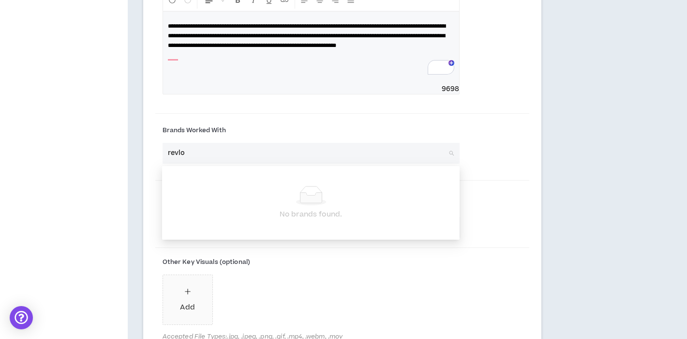
type input "revlon"
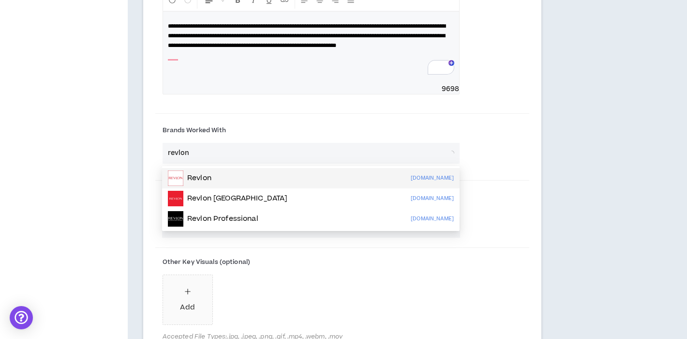
click at [299, 181] on div "Revlon [DOMAIN_NAME]" at bounding box center [311, 177] width 286 height 15
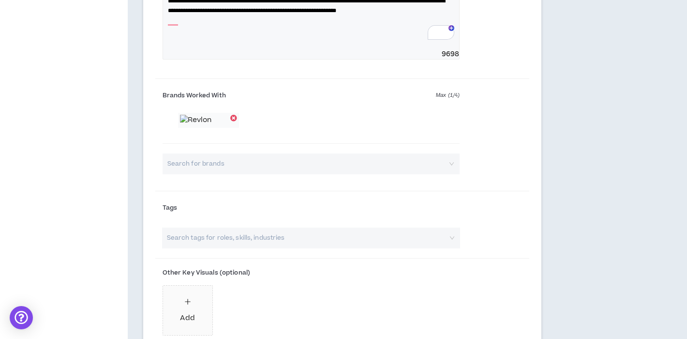
scroll to position [639, 0]
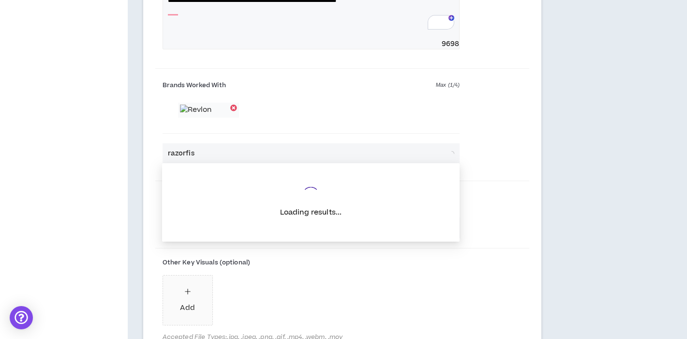
type input "razorfish"
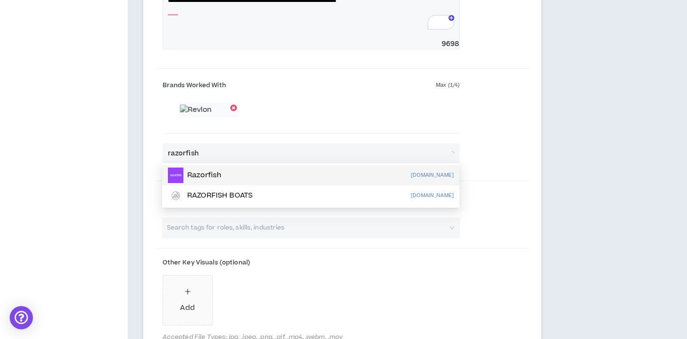
click at [215, 177] on p "Razorfish" at bounding box center [204, 175] width 34 height 10
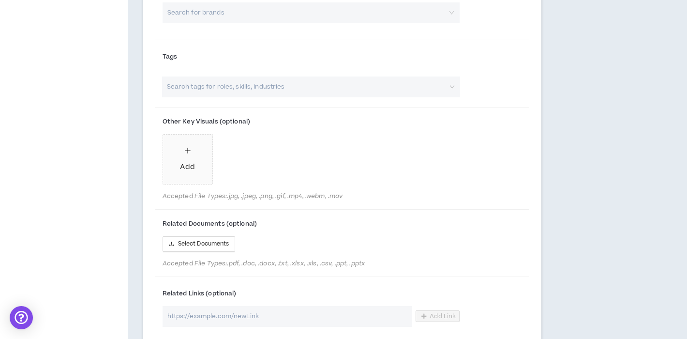
scroll to position [860, 0]
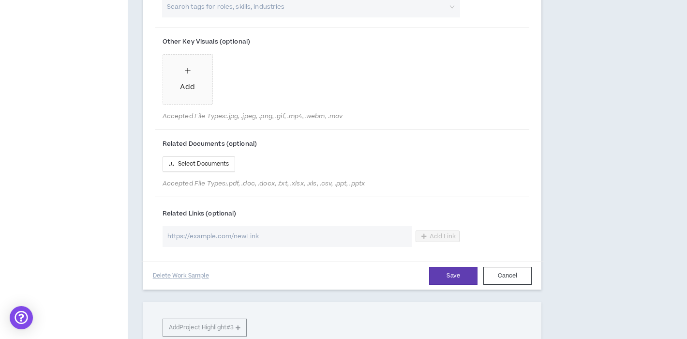
click at [206, 234] on input "url" at bounding box center [287, 236] width 249 height 21
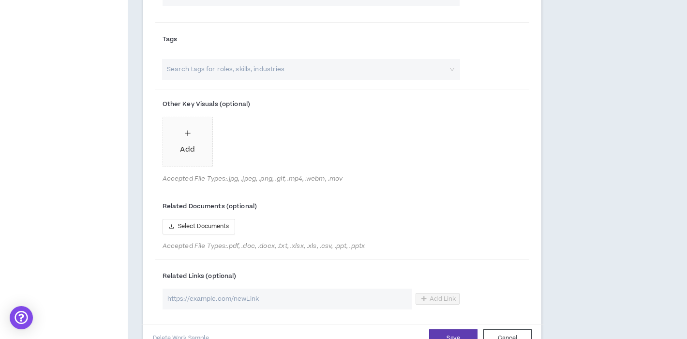
scroll to position [681, 0]
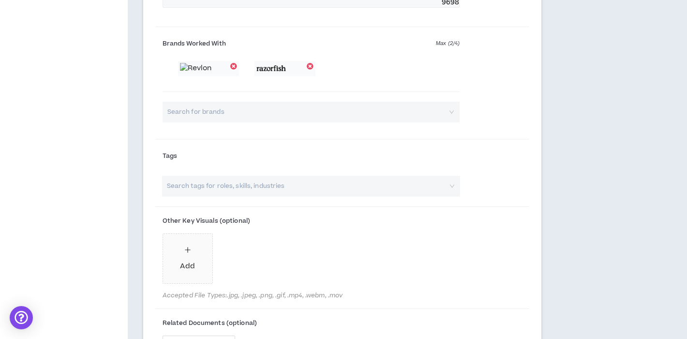
click at [210, 176] on input "search" at bounding box center [307, 186] width 282 height 21
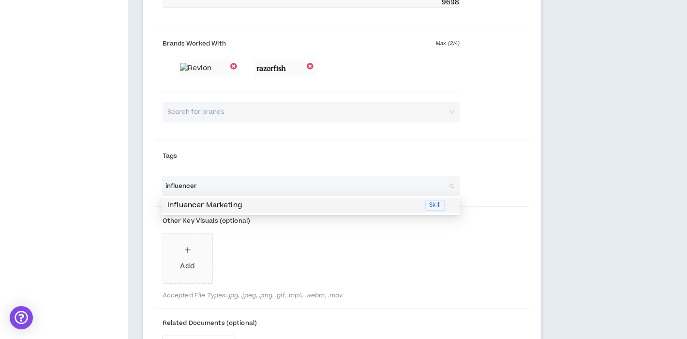
click at [211, 203] on p "Influencer Marketing" at bounding box center [293, 205] width 252 height 11
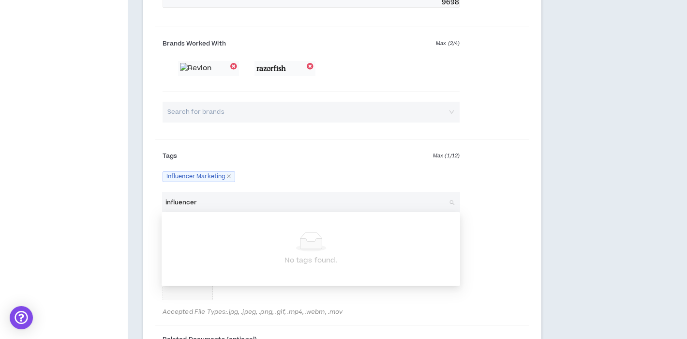
click at [217, 200] on input "influencer" at bounding box center [307, 202] width 282 height 21
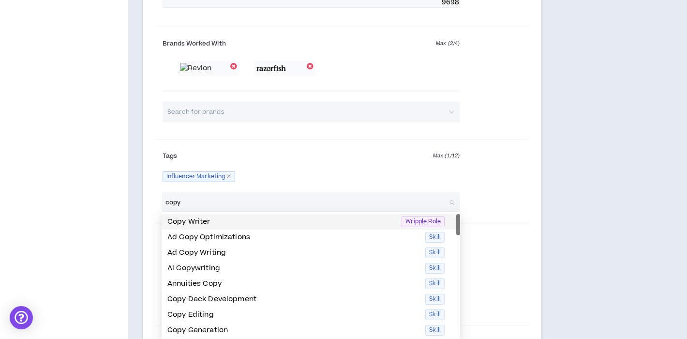
click at [217, 224] on p "Copy Writer" at bounding box center [281, 221] width 228 height 11
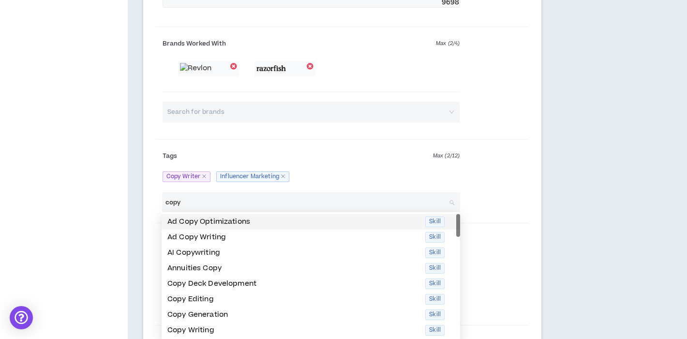
type input "copy"
click at [273, 157] on label "Tags Max ( 2 / 12 )" at bounding box center [312, 155] width 298 height 15
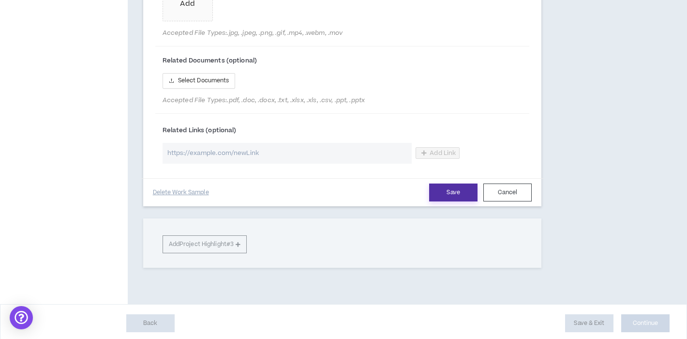
click at [439, 187] on button "Save" at bounding box center [453, 192] width 48 height 18
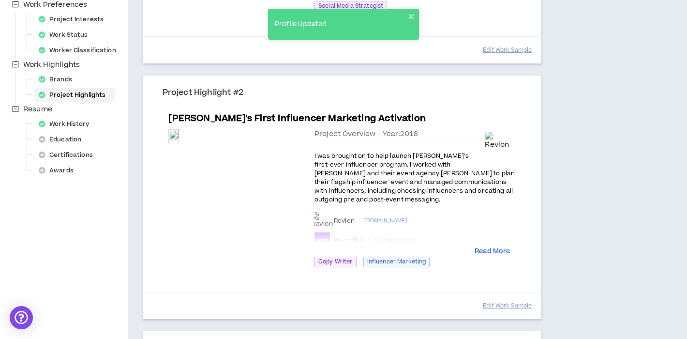
scroll to position [418, 0]
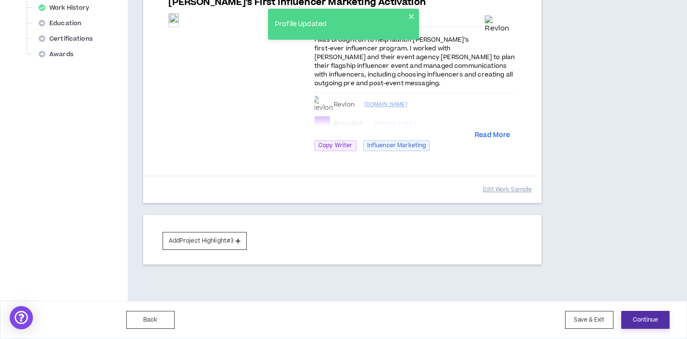
click at [639, 321] on button "Continue" at bounding box center [645, 320] width 48 height 18
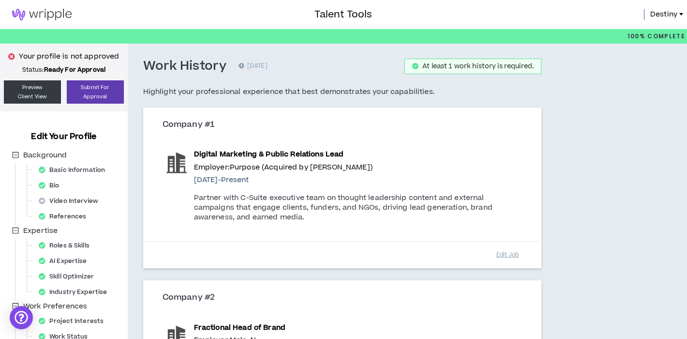
click at [492, 158] on p "Digital Marketing & Public Relations Lead" at bounding box center [358, 154] width 328 height 11
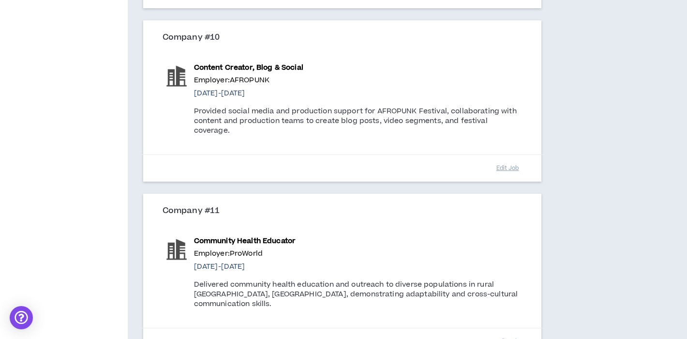
scroll to position [1731, 0]
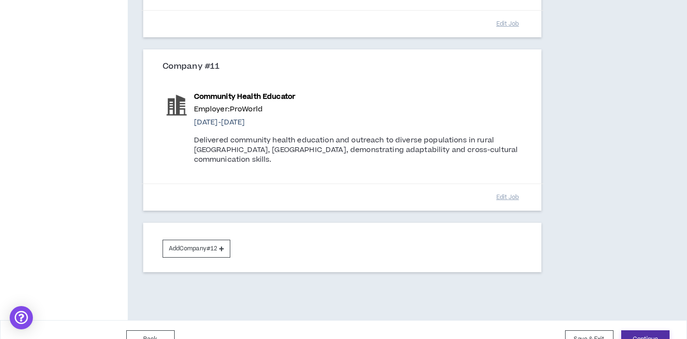
click at [637, 330] on button "Continue" at bounding box center [645, 339] width 48 height 18
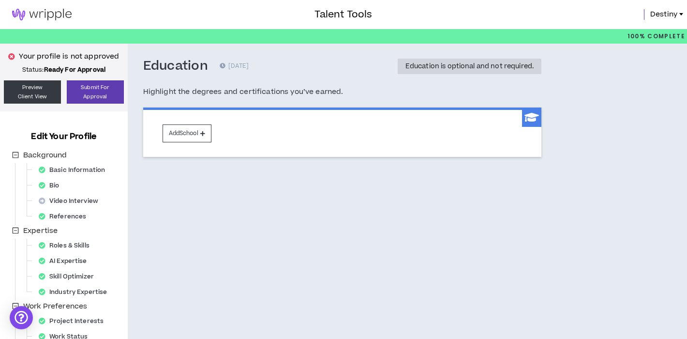
click at [216, 131] on div "Add School" at bounding box center [342, 131] width 399 height 49
click at [194, 141] on button "Add School" at bounding box center [187, 133] width 49 height 18
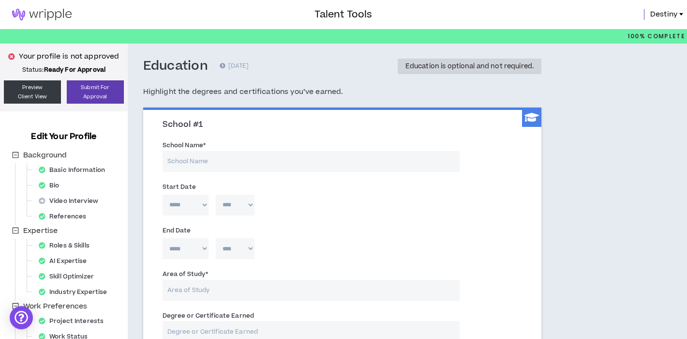
click at [196, 157] on input "School Name *" at bounding box center [312, 161] width 298 height 21
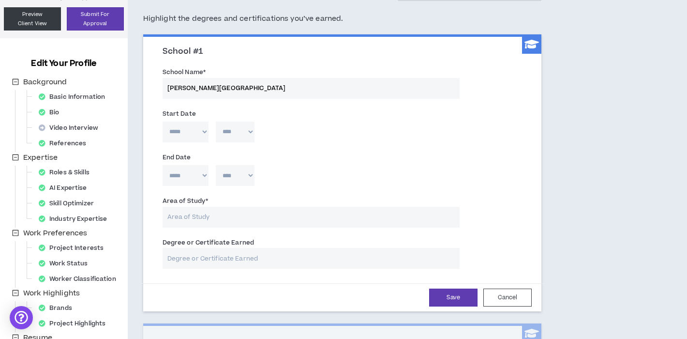
scroll to position [83, 0]
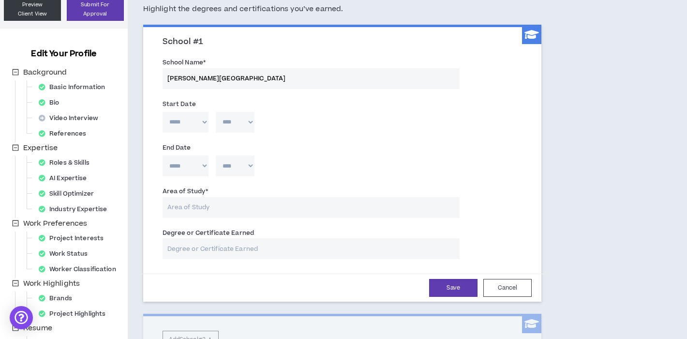
type input "[PERSON_NAME][GEOGRAPHIC_DATA]"
click at [170, 202] on input "Area of Study *" at bounding box center [312, 207] width 298 height 21
type input "Double Major in Public Health & Anthropology"
click at [452, 290] on button "Save" at bounding box center [453, 288] width 48 height 18
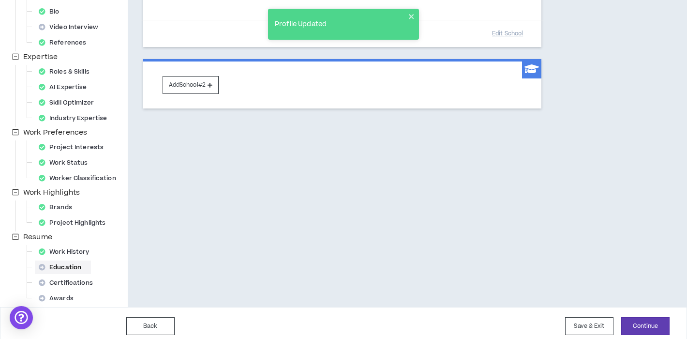
scroll to position [180, 0]
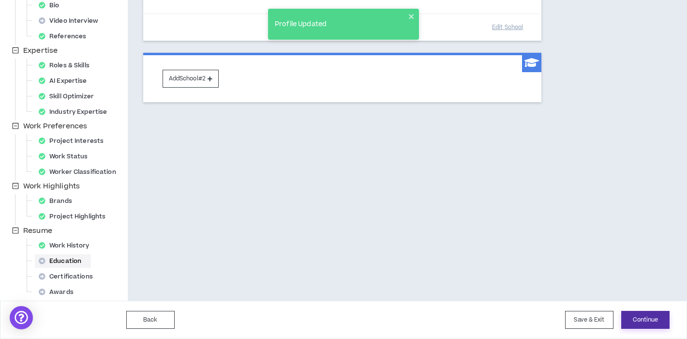
click at [628, 315] on button "Continue" at bounding box center [645, 320] width 48 height 18
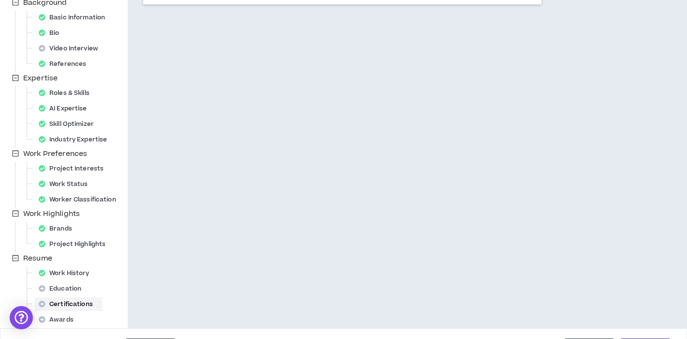
scroll to position [180, 0]
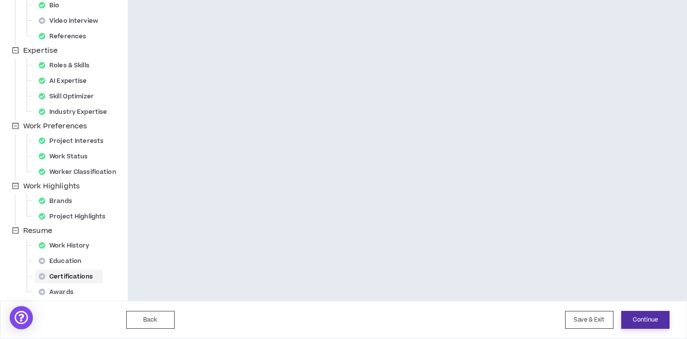
click at [639, 312] on button "Continue" at bounding box center [645, 320] width 48 height 18
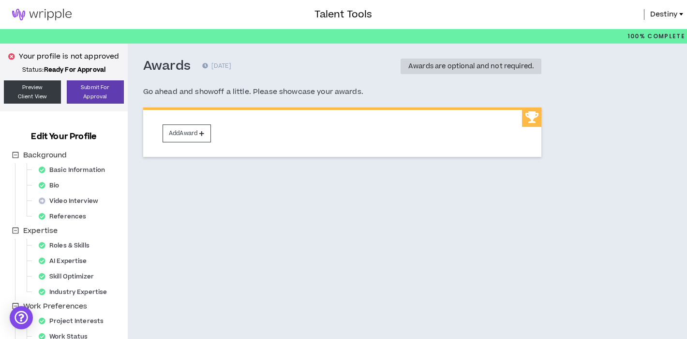
scroll to position [180, 0]
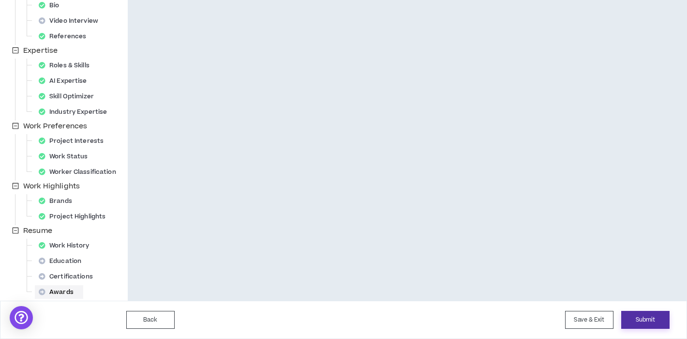
click at [636, 321] on button "Submit" at bounding box center [645, 320] width 48 height 18
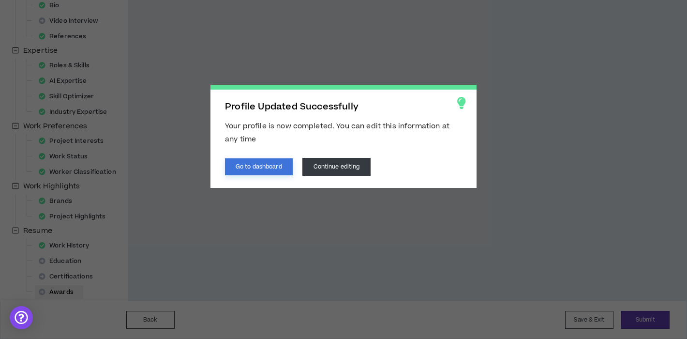
click at [246, 171] on button "Go to dashboard" at bounding box center [259, 166] width 68 height 17
